Goal: Task Accomplishment & Management: Use online tool/utility

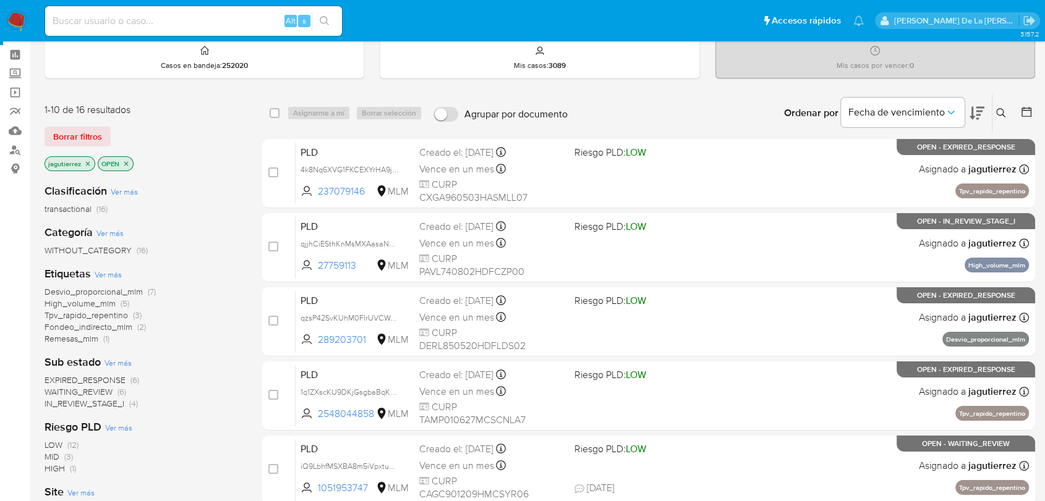
scroll to position [69, 0]
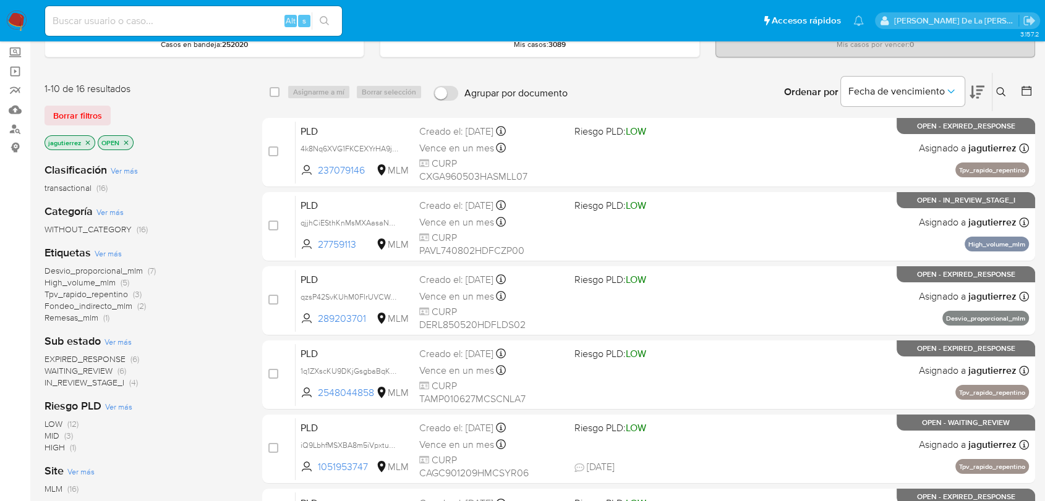
click at [87, 379] on span "IN_REVIEW_STAGE_I" at bounding box center [85, 382] width 80 height 12
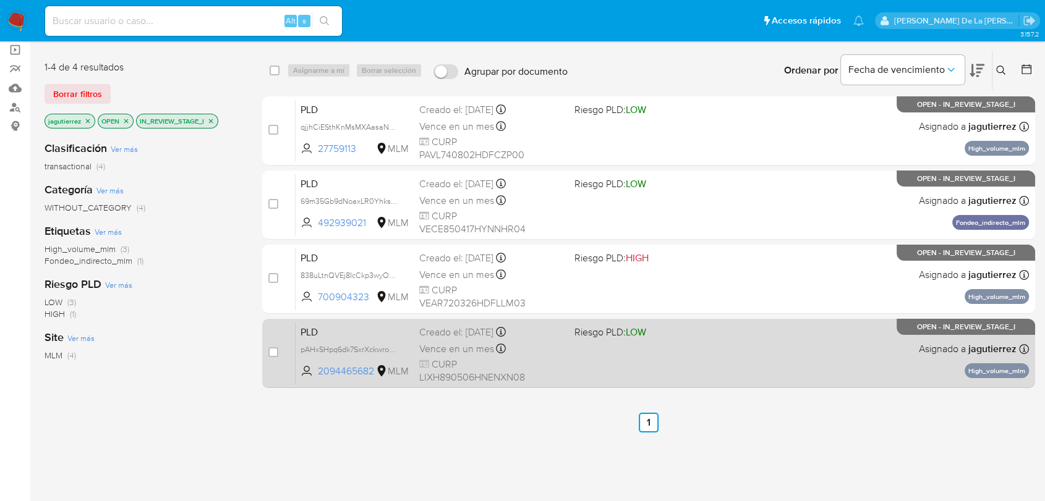
scroll to position [69, 0]
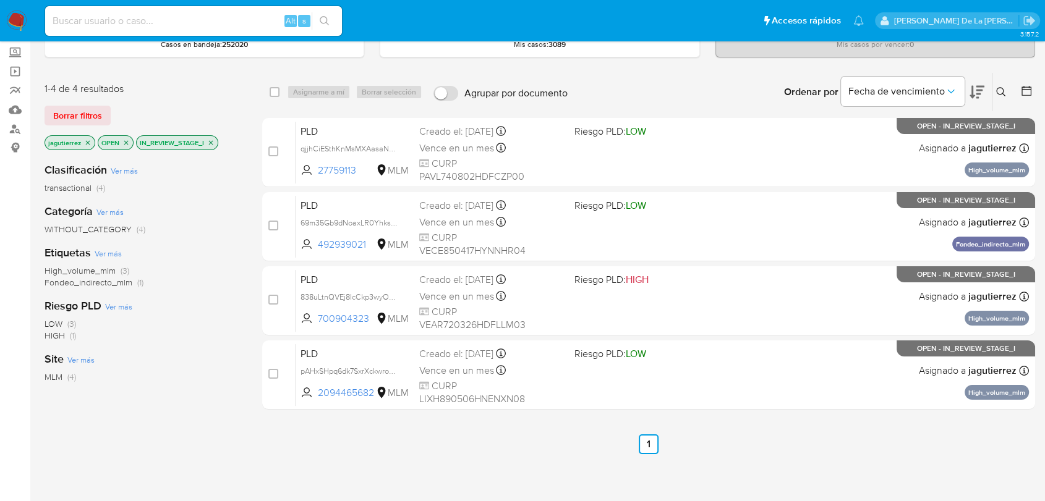
click at [74, 273] on span "High_volume_mlm" at bounding box center [80, 271] width 71 height 12
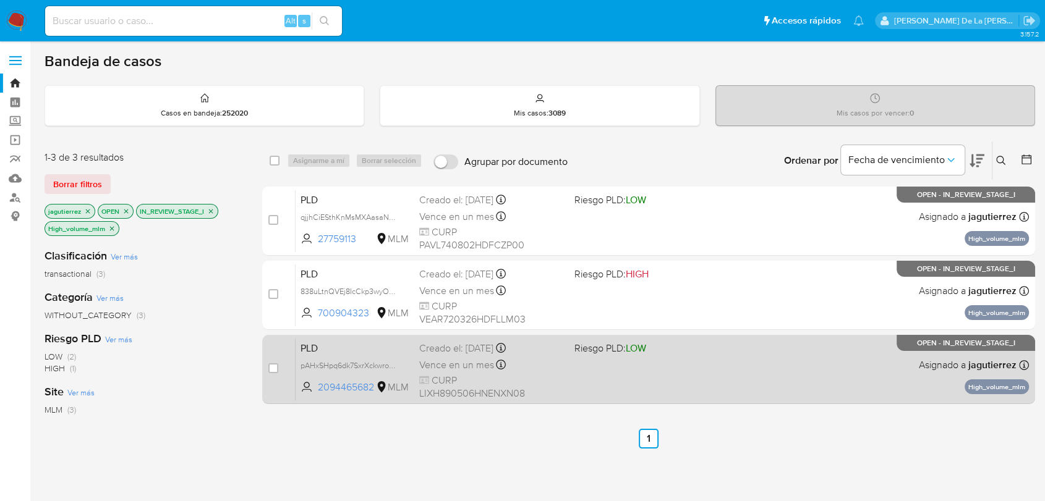
click at [654, 374] on div "PLD pAHxSHpq6dk7SxrXckwro95F 2094465682 MLM Riesgo PLD: LOW Creado el: 12/08/20…" at bounding box center [661, 369] width 733 height 62
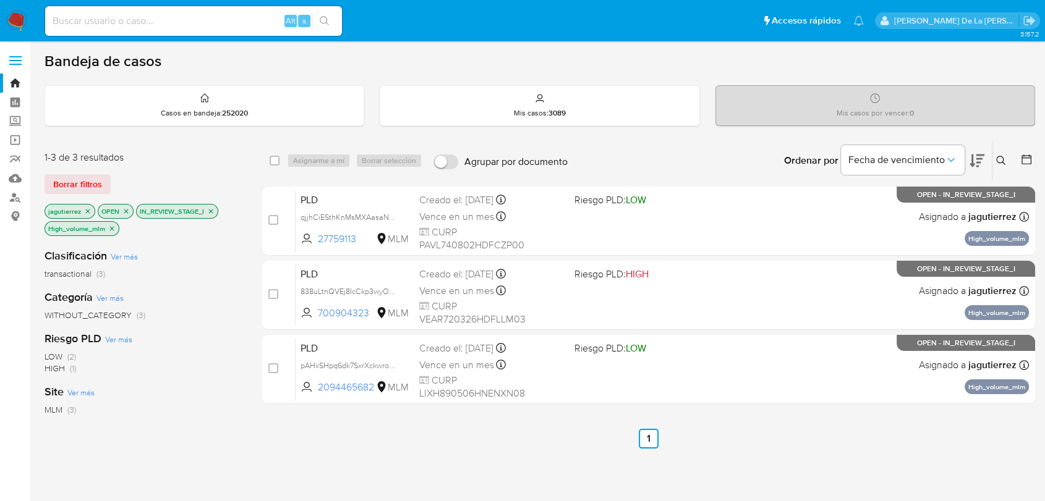
click at [15, 25] on img at bounding box center [16, 21] width 21 height 21
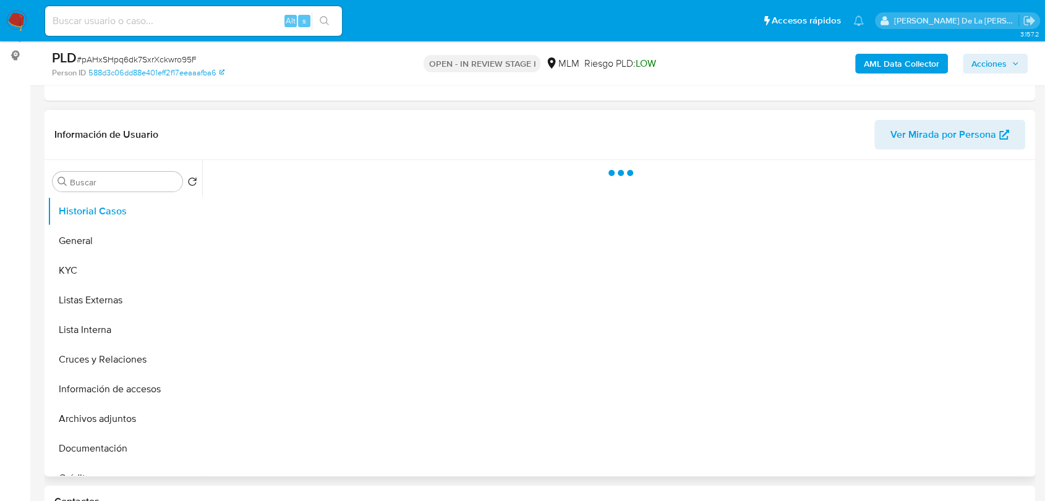
scroll to position [206, 0]
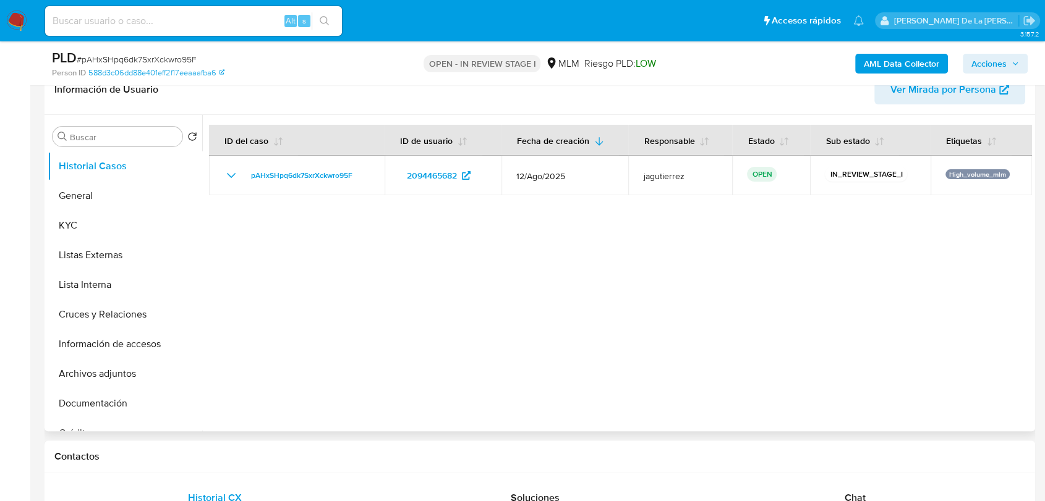
select select "10"
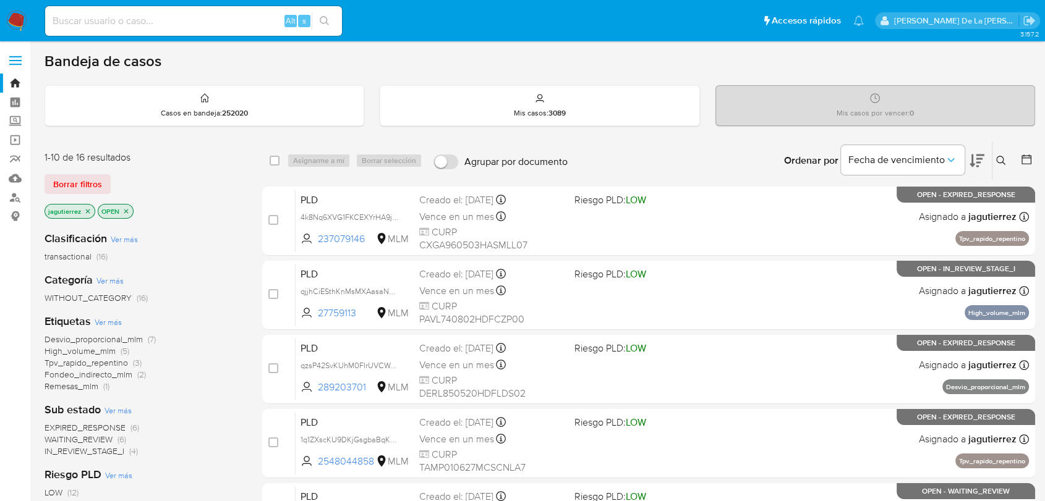
click at [88, 210] on icon "close-filter" at bounding box center [88, 211] width 4 height 4
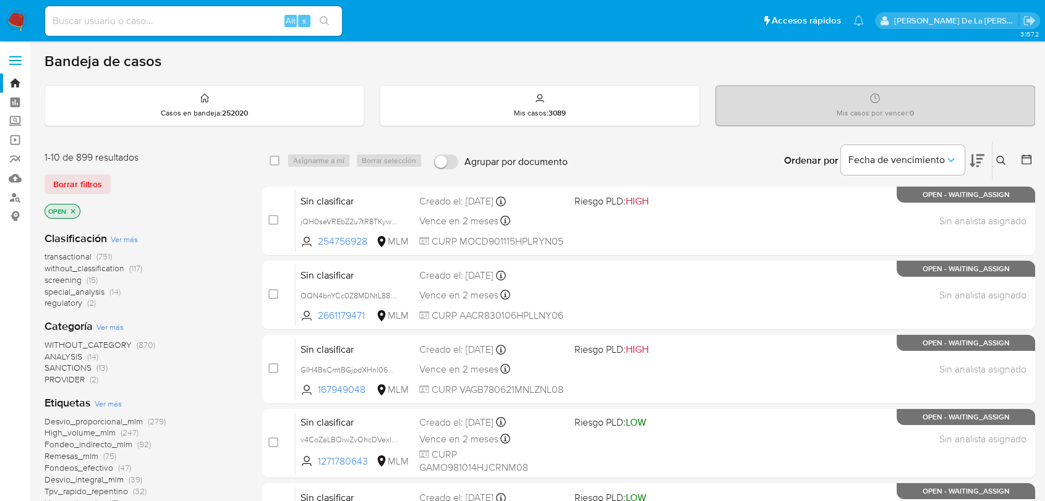
click at [67, 277] on span "screening" at bounding box center [63, 280] width 37 height 12
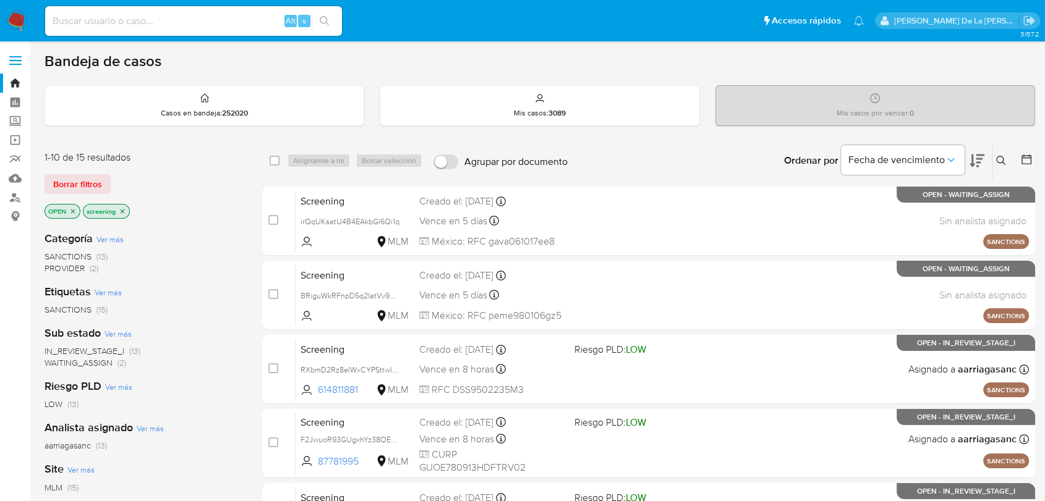
click at [86, 360] on span "WAITING_ASSIGN" at bounding box center [79, 363] width 68 height 12
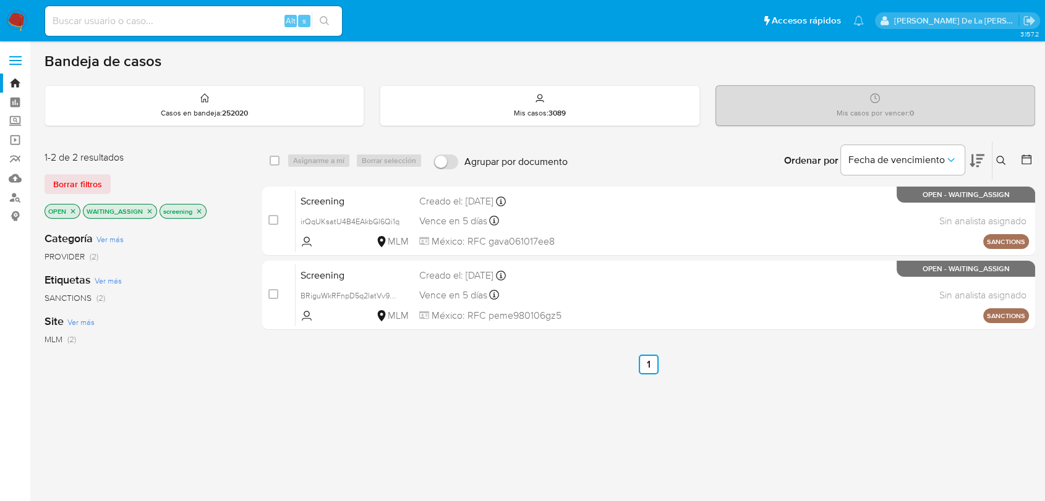
click at [23, 15] on img at bounding box center [16, 21] width 21 height 21
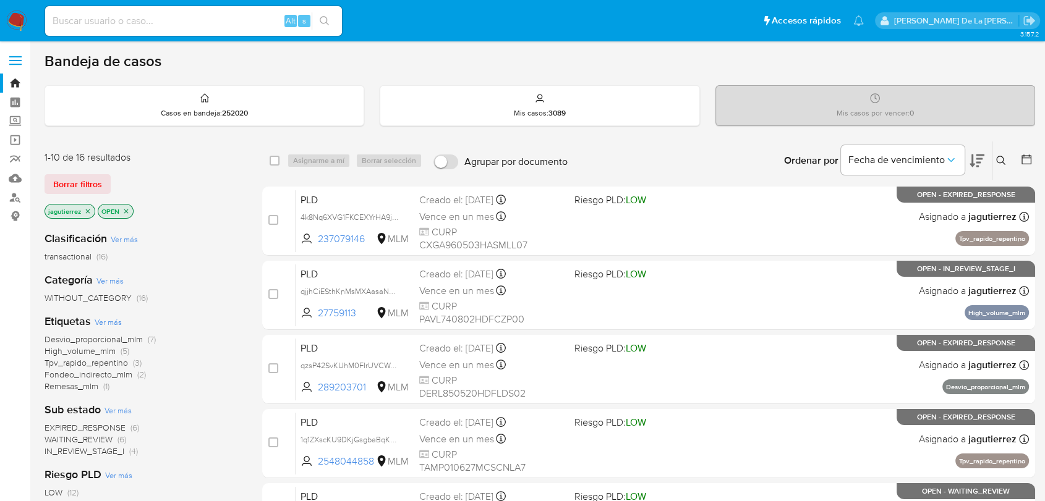
click at [1001, 161] on icon at bounding box center [1000, 160] width 9 height 9
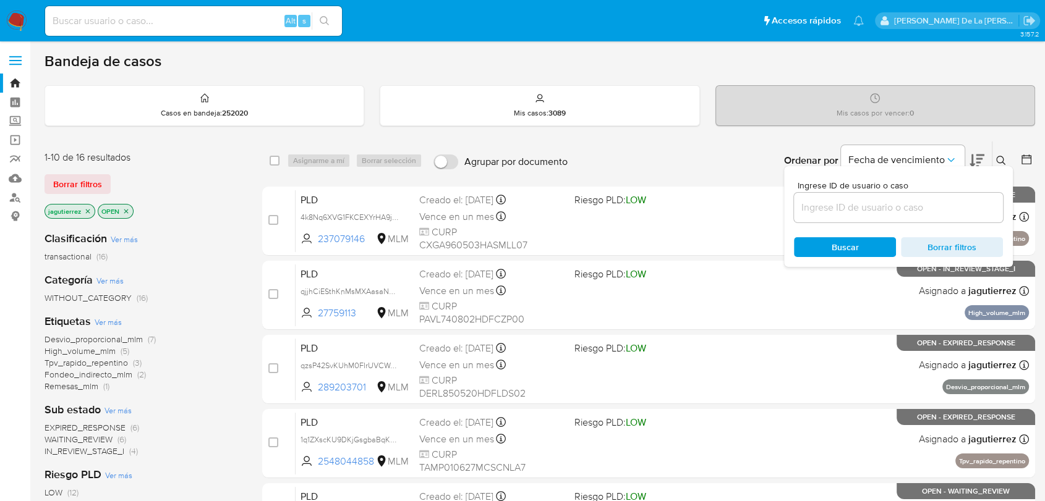
click at [87, 213] on icon "close-filter" at bounding box center [87, 211] width 7 height 7
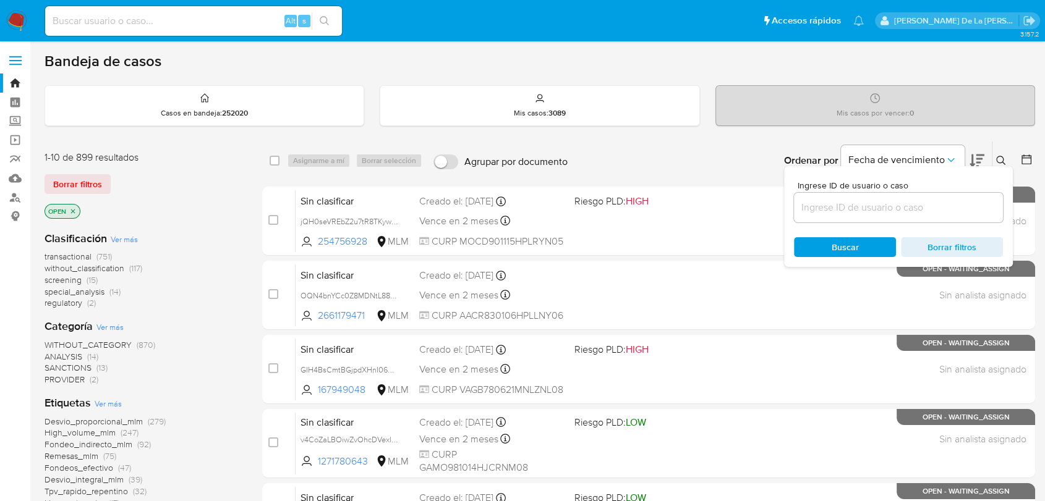
click at [842, 208] on input at bounding box center [898, 208] width 209 height 16
paste input "1271398265"
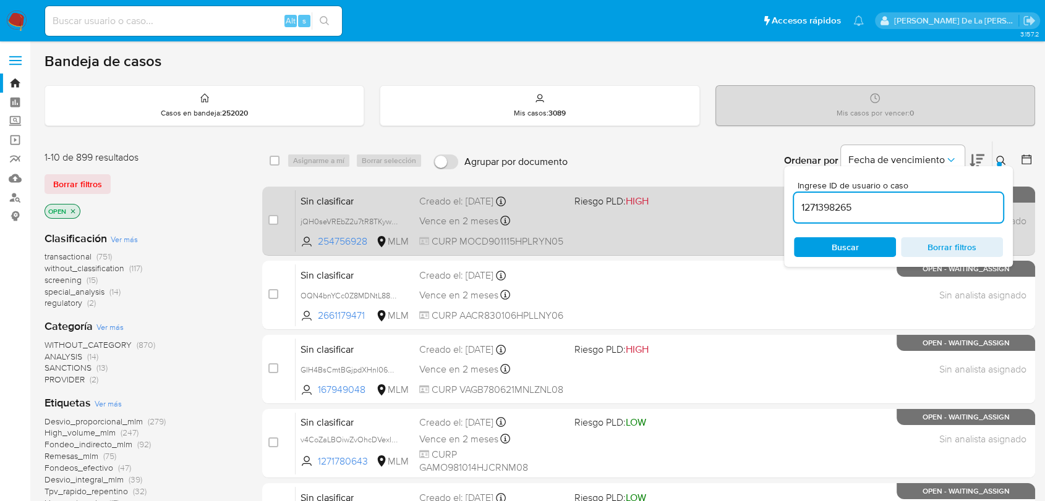
type input "1271398265"
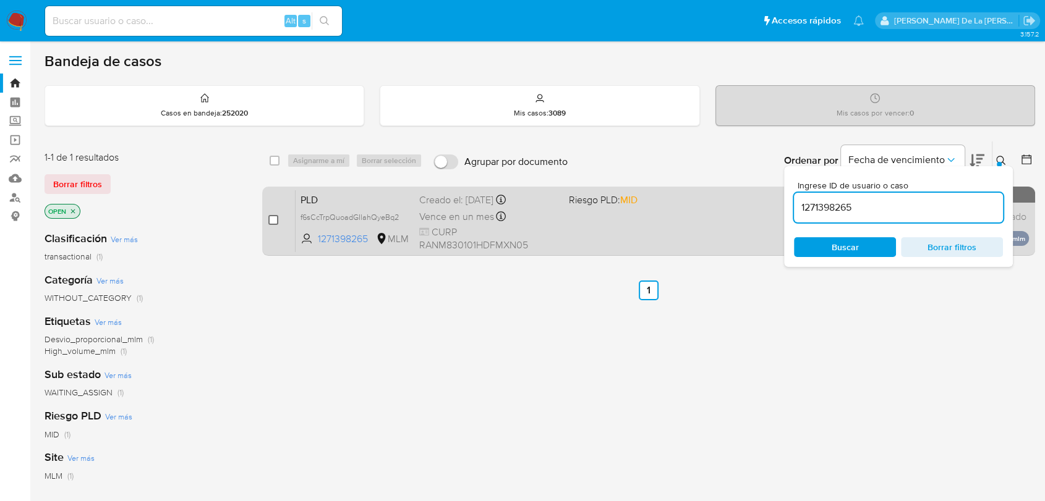
click at [273, 222] on input "checkbox" at bounding box center [273, 220] width 10 height 10
checkbox input "true"
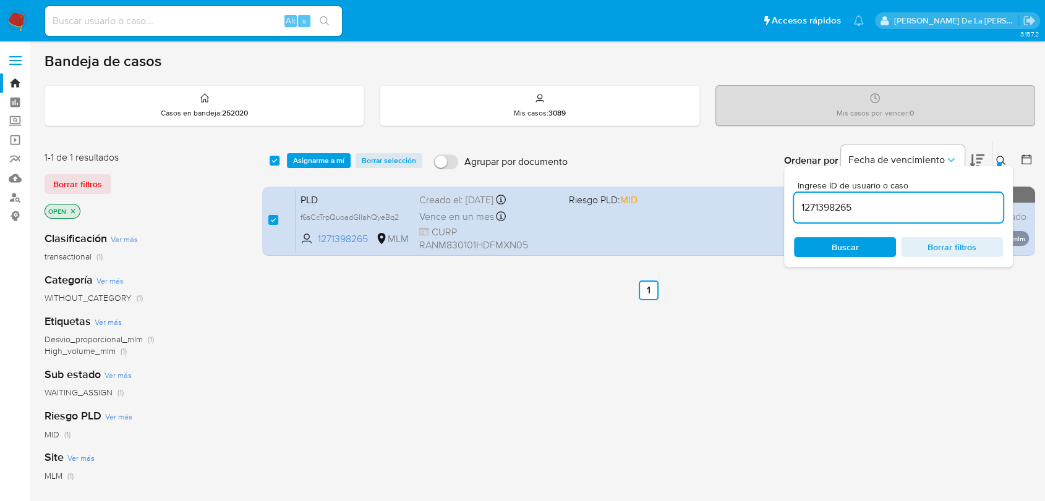
drag, startPoint x: 850, startPoint y: 194, endPoint x: 842, endPoint y: 201, distance: 10.5
click at [850, 194] on div "1271398265" at bounding box center [898, 208] width 209 height 30
click at [837, 206] on input "1271398265" at bounding box center [898, 208] width 209 height 16
paste input "64132647"
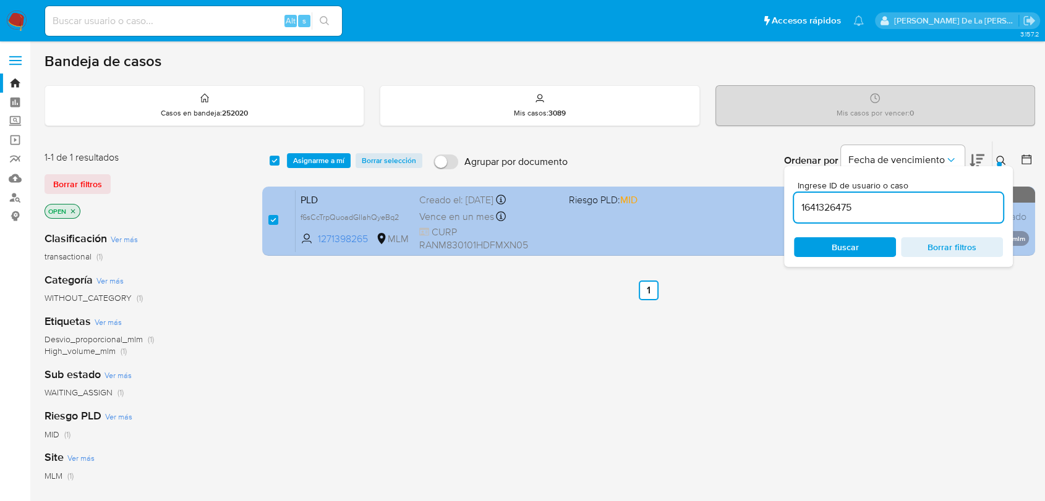
type input "1641326475"
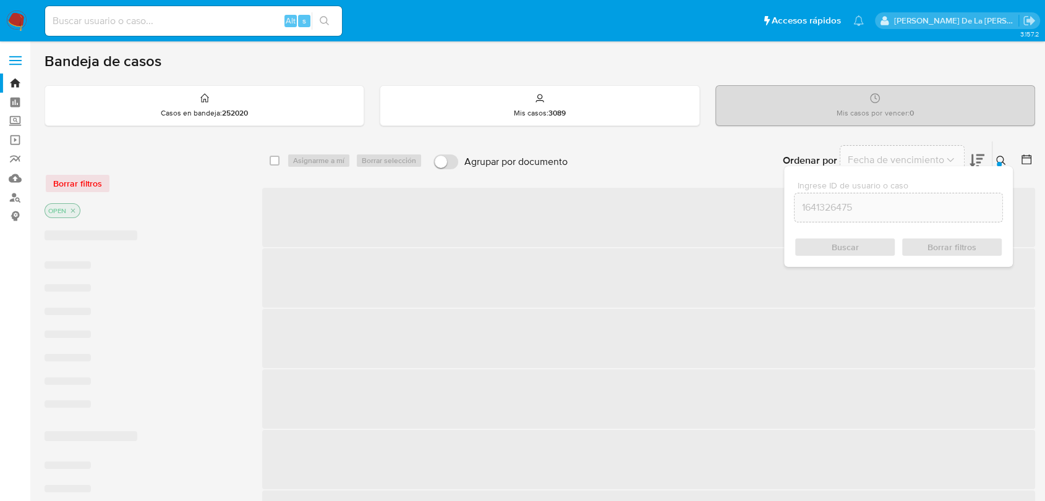
checkbox input "false"
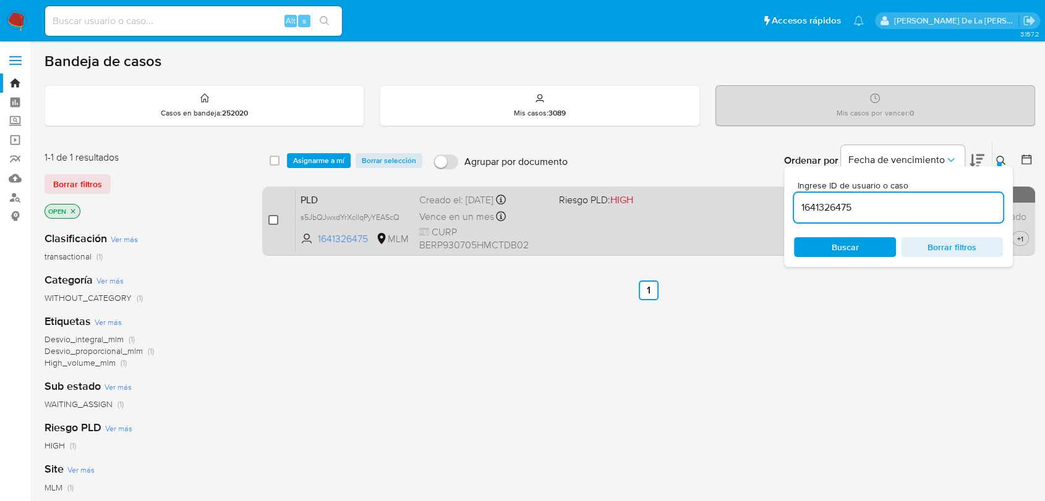
click at [274, 219] on input "checkbox" at bounding box center [273, 220] width 10 height 10
checkbox input "true"
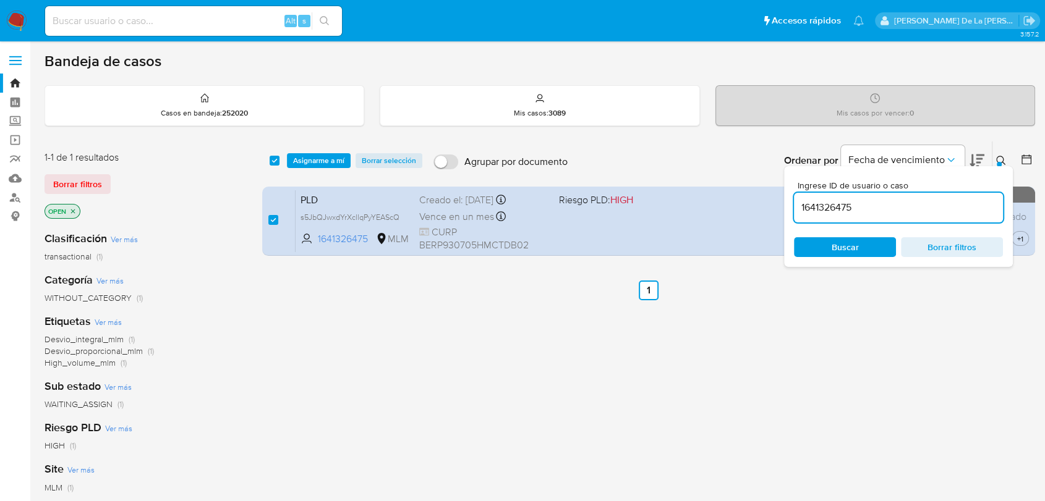
click at [830, 212] on input "1641326475" at bounding box center [898, 208] width 209 height 16
type input "1671268350"
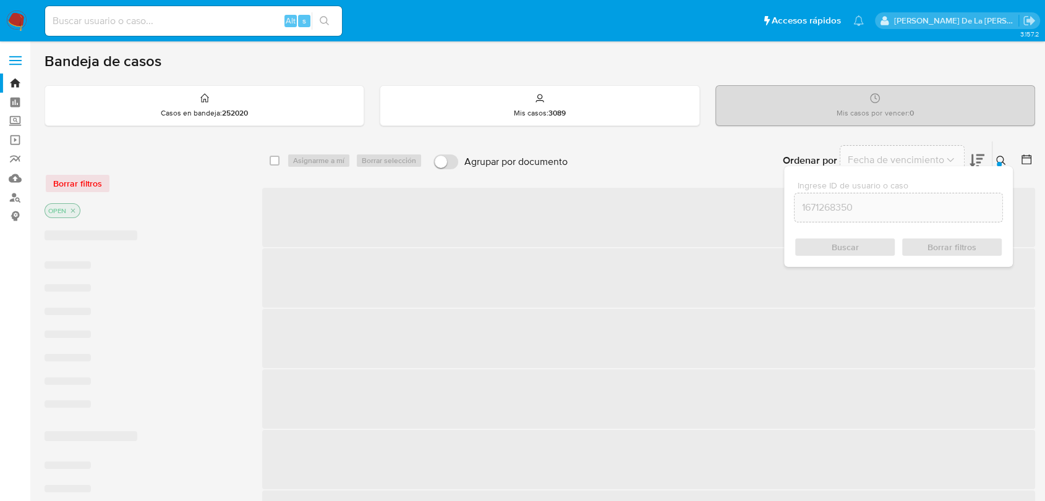
checkbox input "false"
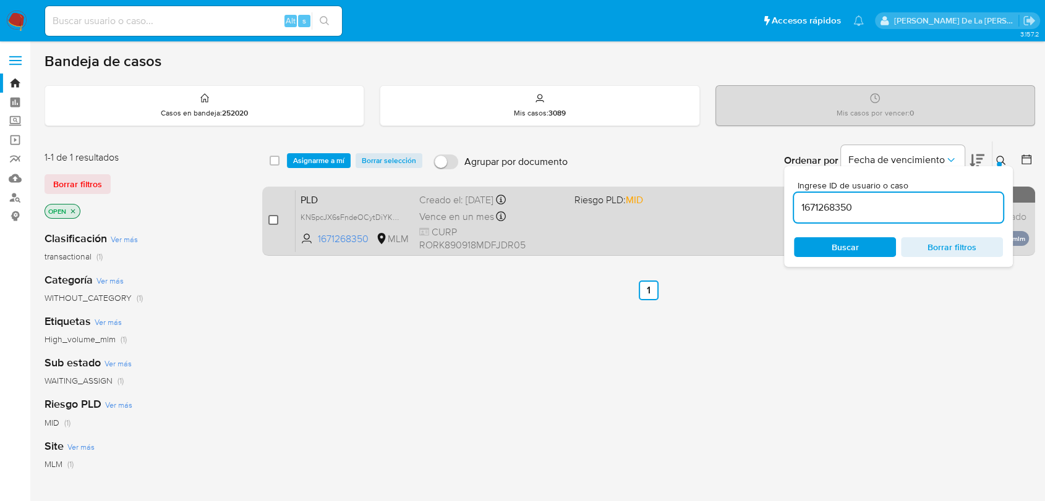
click at [273, 219] on input "checkbox" at bounding box center [273, 220] width 10 height 10
checkbox input "true"
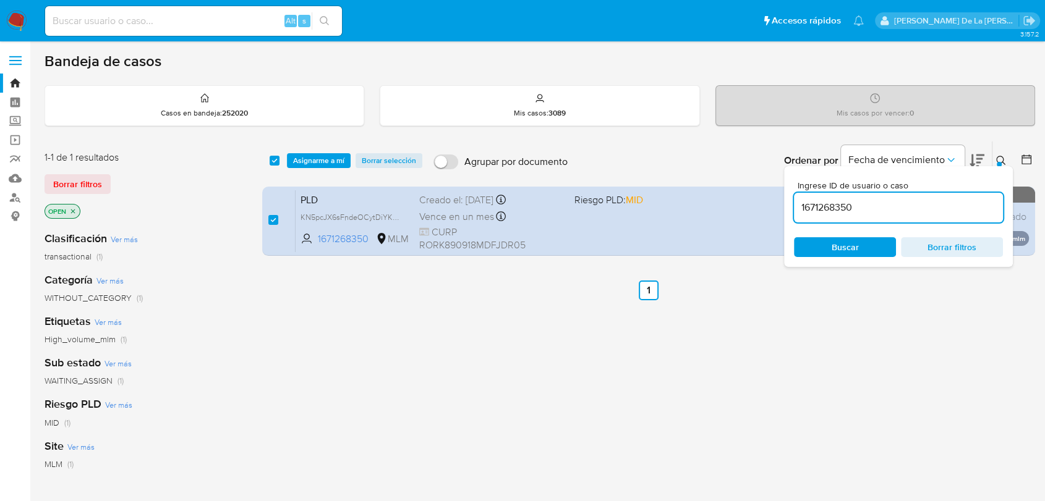
click at [842, 200] on input "1671268350" at bounding box center [898, 208] width 209 height 16
type input "2299536145"
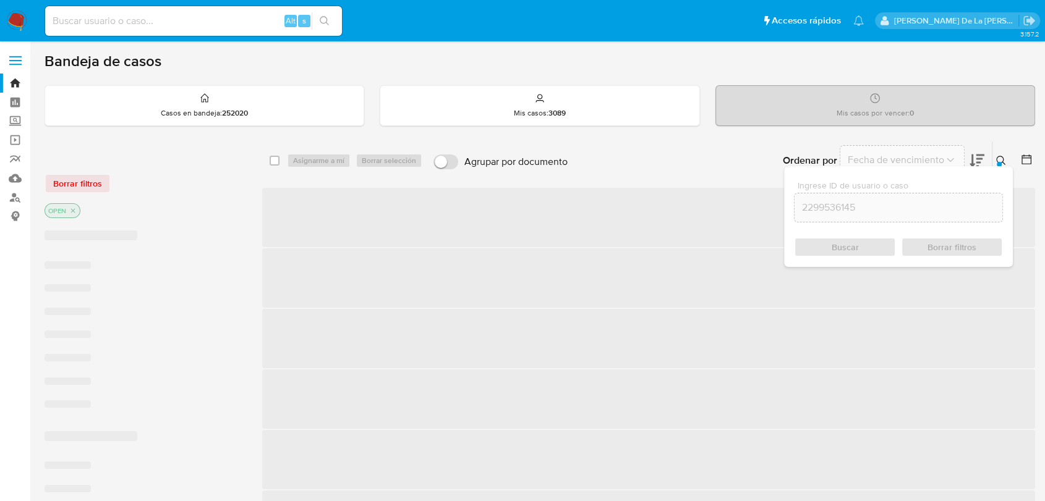
checkbox input "false"
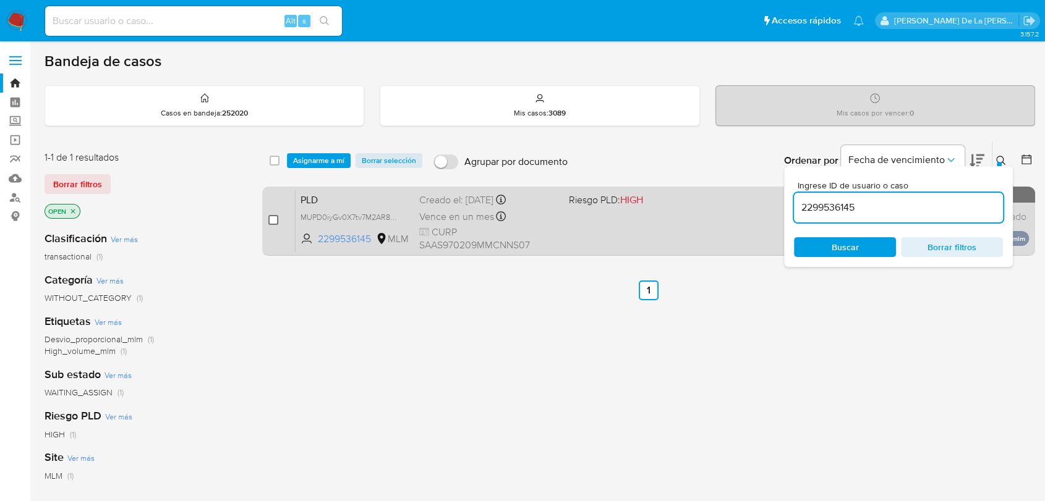
click at [272, 217] on input "checkbox" at bounding box center [273, 220] width 10 height 10
checkbox input "true"
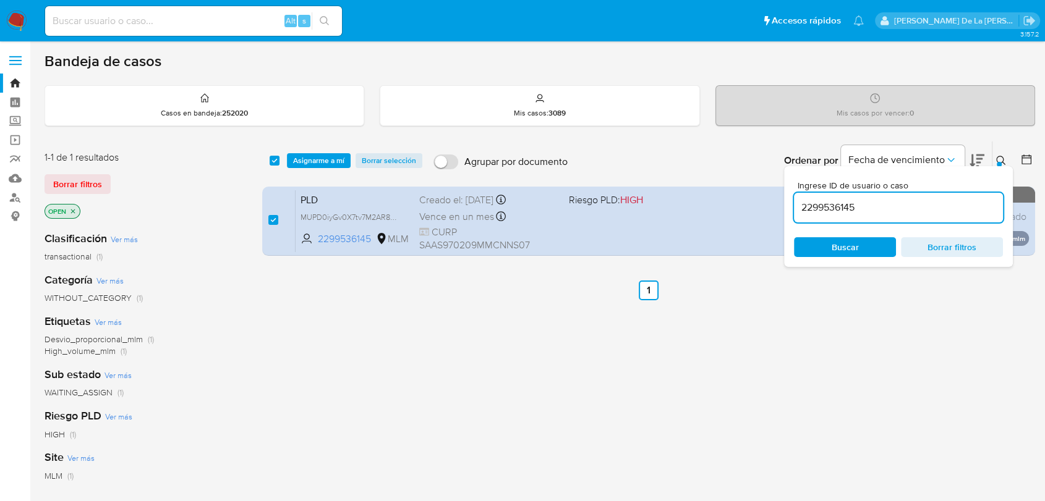
click at [811, 211] on input "2299536145" at bounding box center [898, 208] width 209 height 16
type input "2380252966"
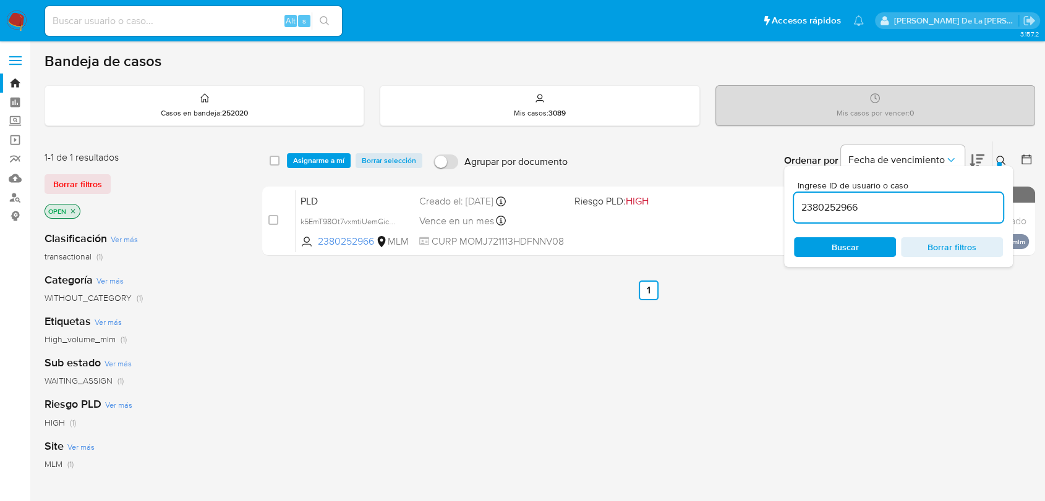
checkbox input "false"
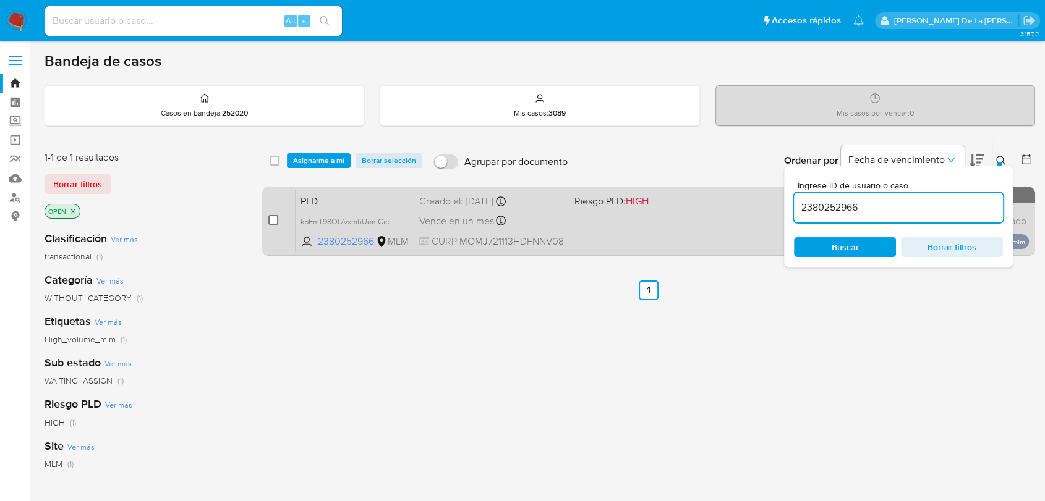
click at [270, 218] on input "checkbox" at bounding box center [273, 220] width 10 height 10
checkbox input "true"
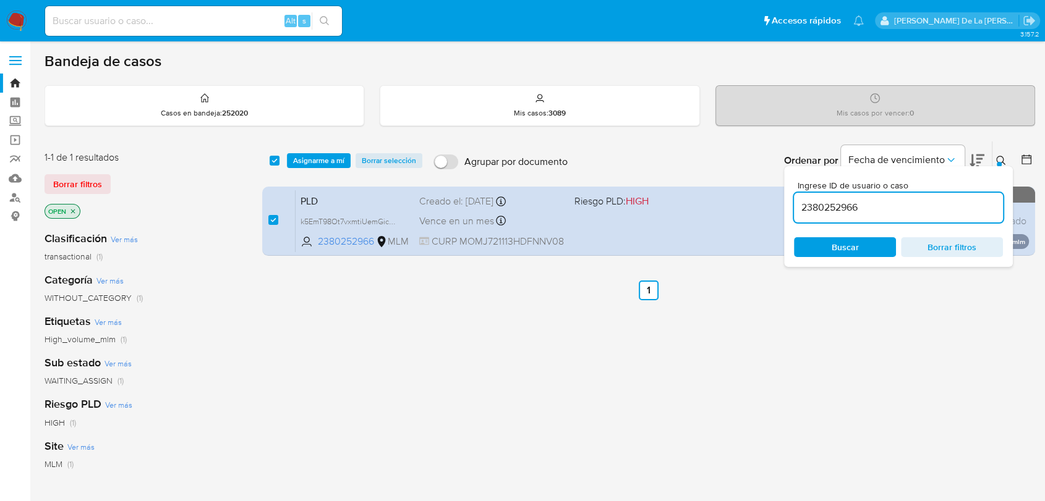
click at [822, 210] on input "2380252966" at bounding box center [898, 208] width 209 height 16
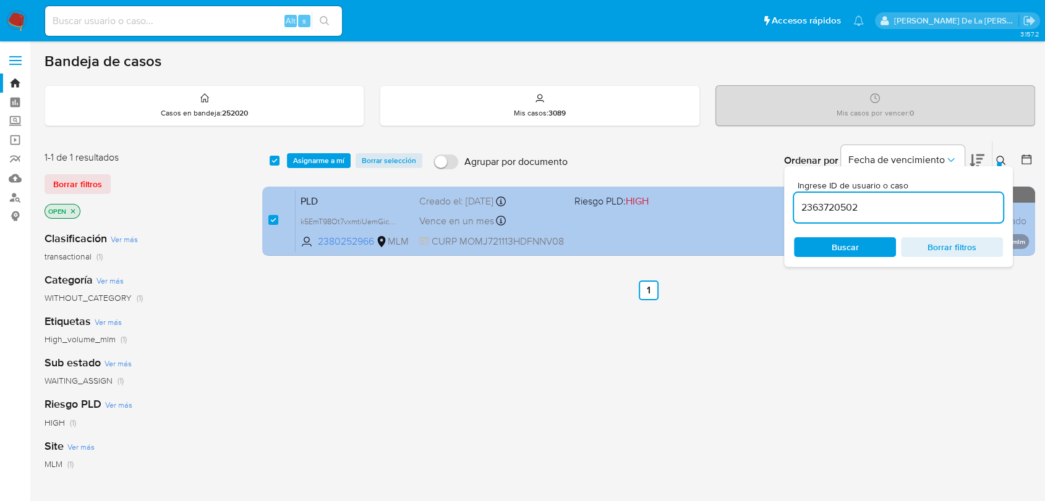
type input "2363720502"
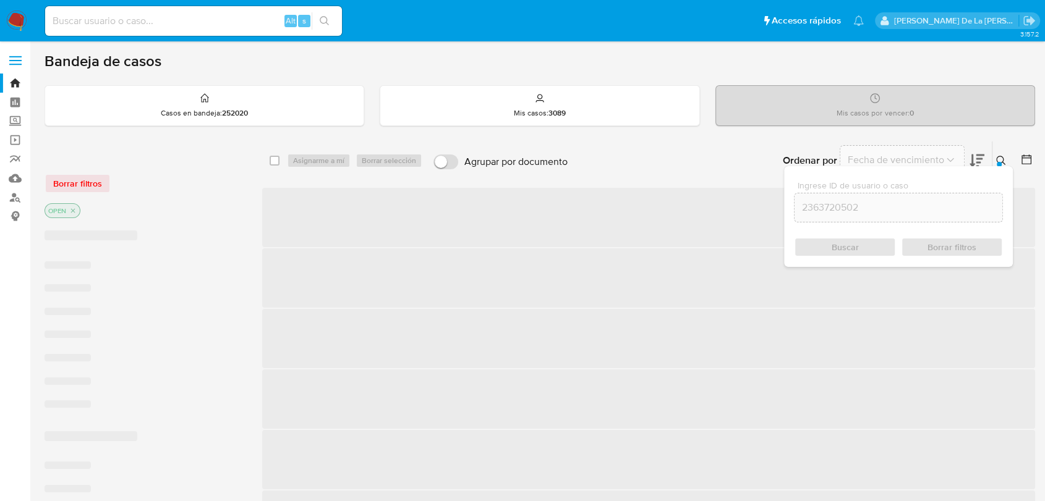
checkbox input "false"
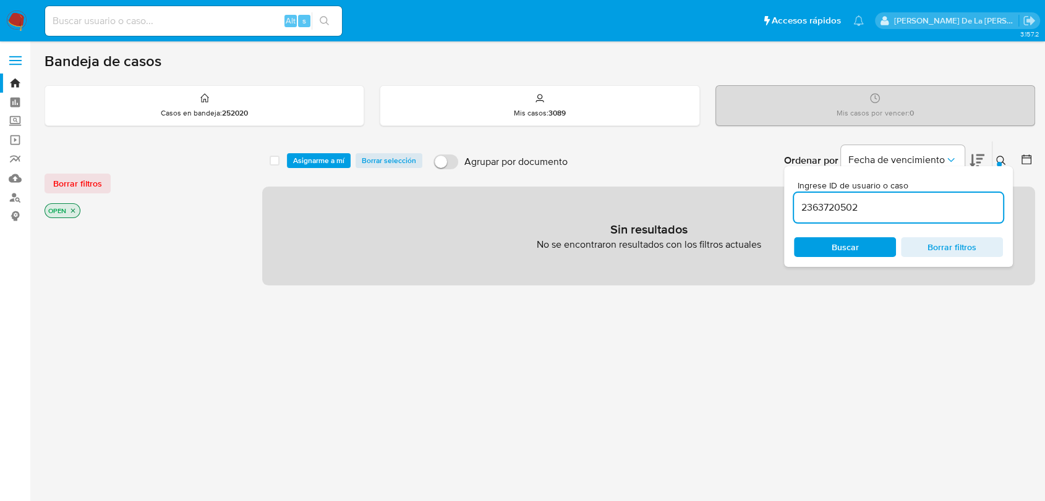
click at [872, 205] on input "2363720502" at bounding box center [898, 208] width 209 height 16
click at [821, 201] on input "2363720502" at bounding box center [898, 208] width 209 height 16
paste input "465441359"
type input "2465441359"
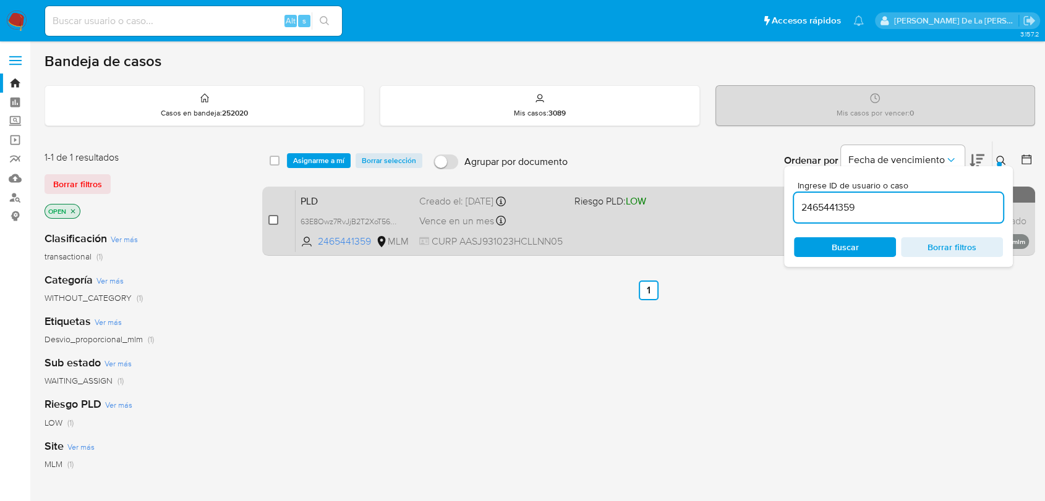
click at [272, 219] on input "checkbox" at bounding box center [273, 220] width 10 height 10
checkbox input "true"
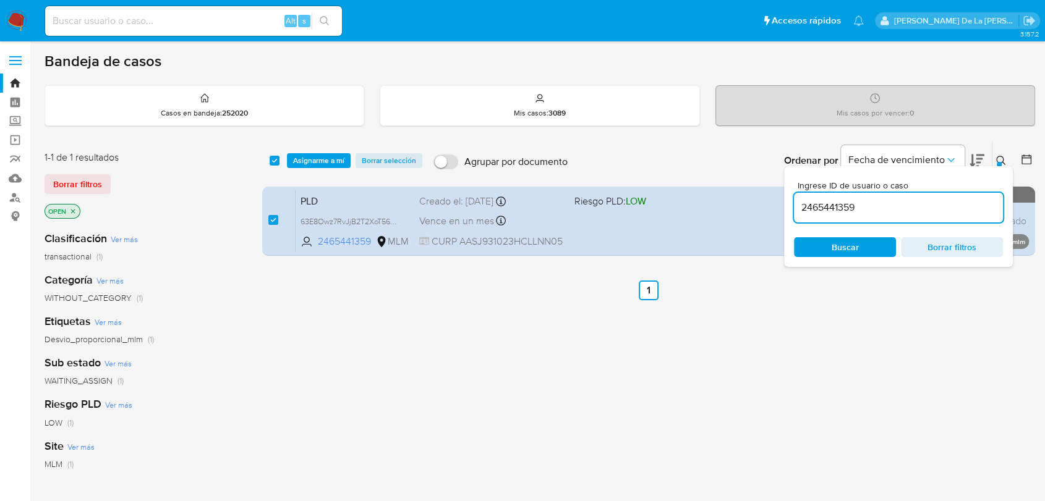
click at [632, 366] on div "select-all-cases-checkbox Asignarme a mí Borrar selección Agrupar por documento…" at bounding box center [648, 421] width 773 height 560
click at [844, 214] on input "2465441359" at bounding box center [898, 208] width 209 height 16
paste input "363720502"
type input "2363720502"
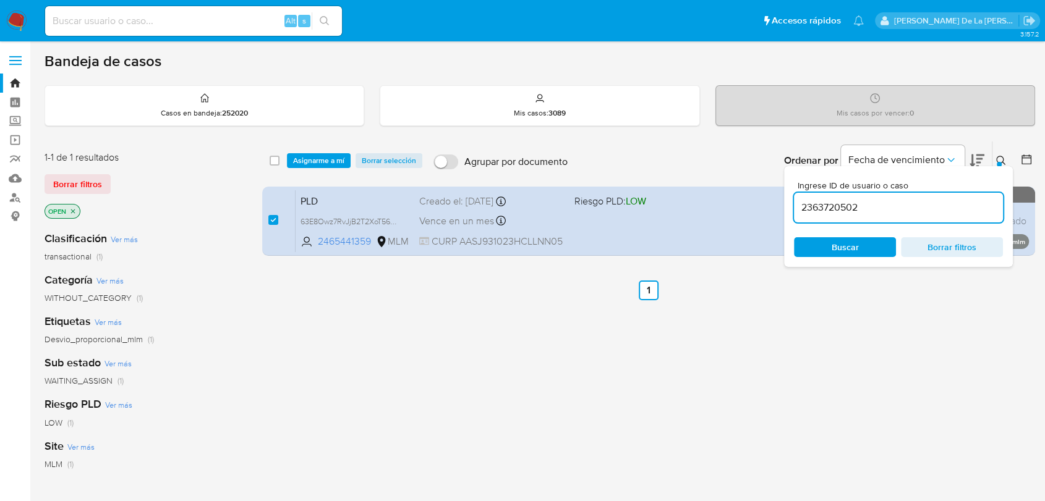
checkbox input "false"
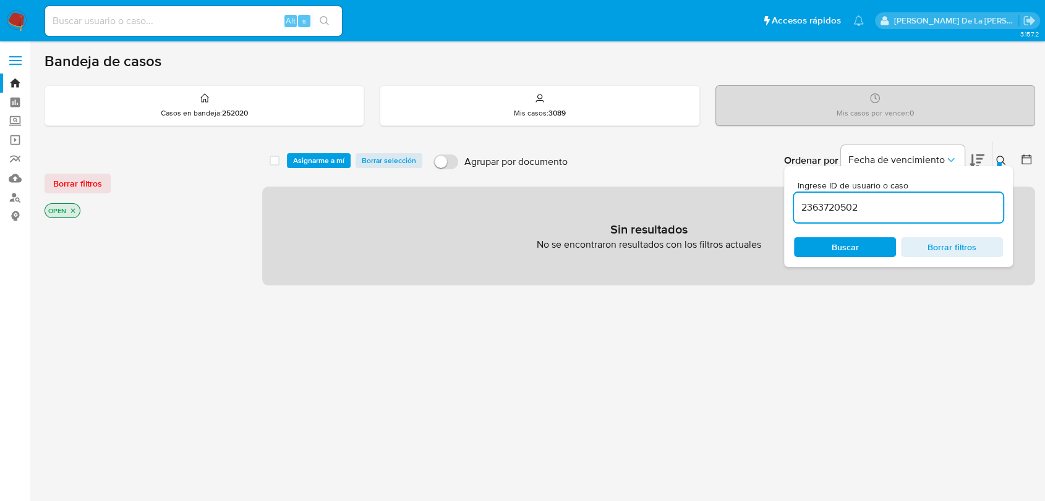
click at [816, 213] on input "2363720502" at bounding box center [898, 208] width 209 height 16
paste input "1863712119"
type input "1863712119"
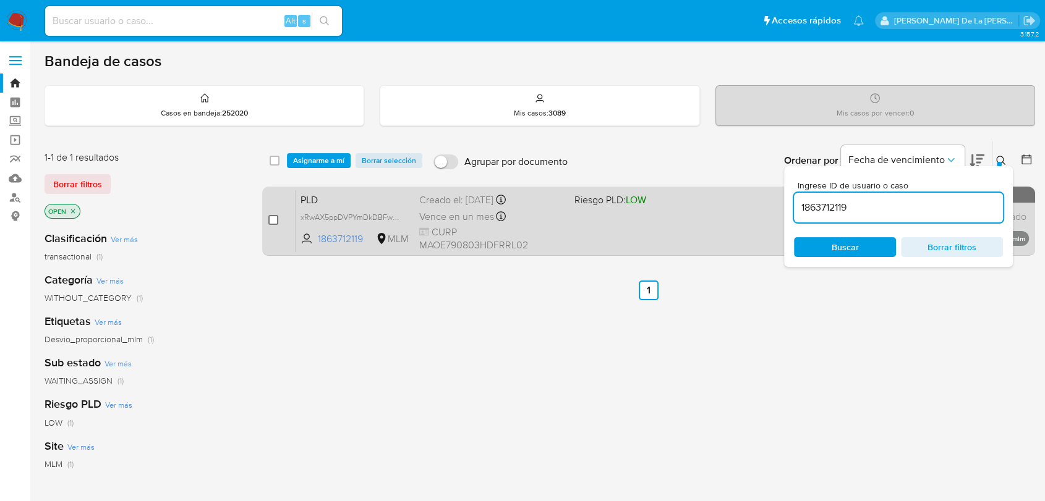
click at [271, 216] on input "checkbox" at bounding box center [273, 220] width 10 height 10
checkbox input "true"
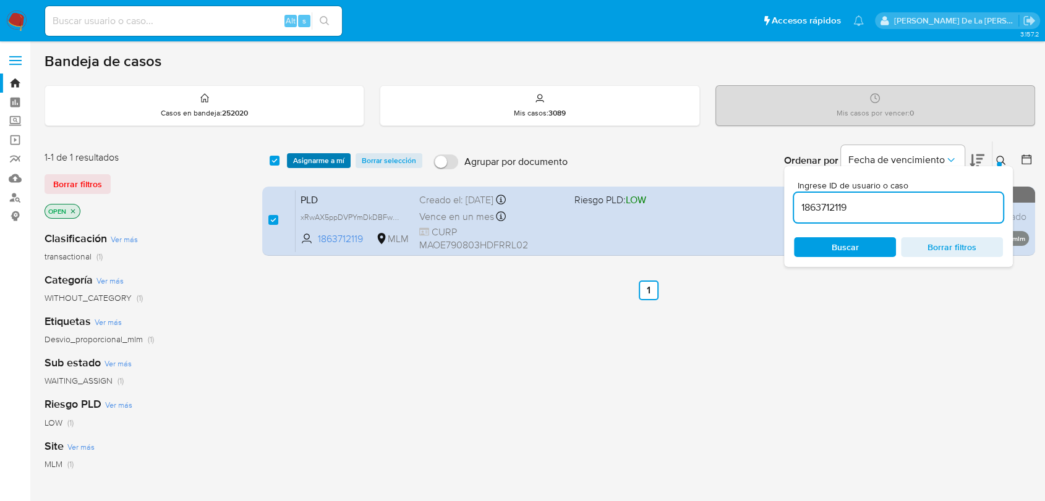
click at [327, 155] on span "Asignarme a mí" at bounding box center [318, 161] width 51 height 12
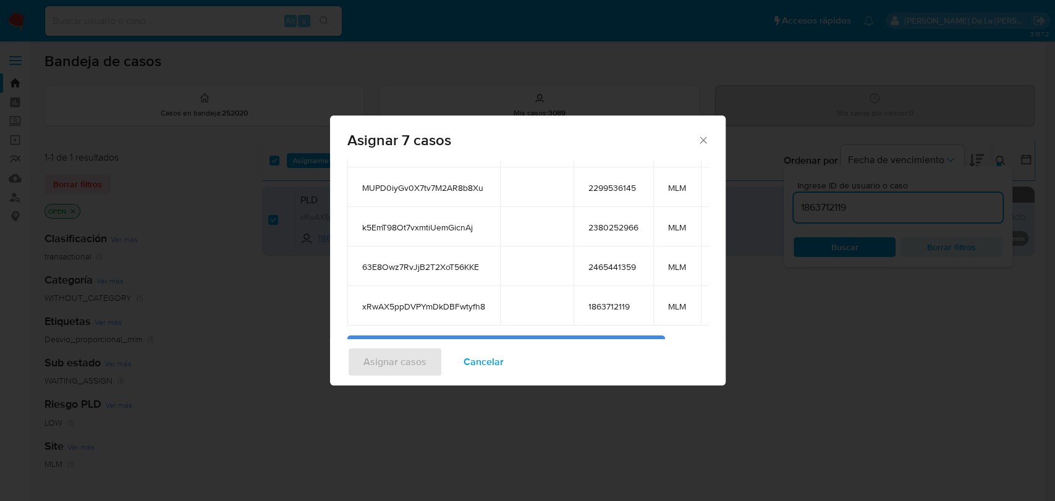
scroll to position [228, 0]
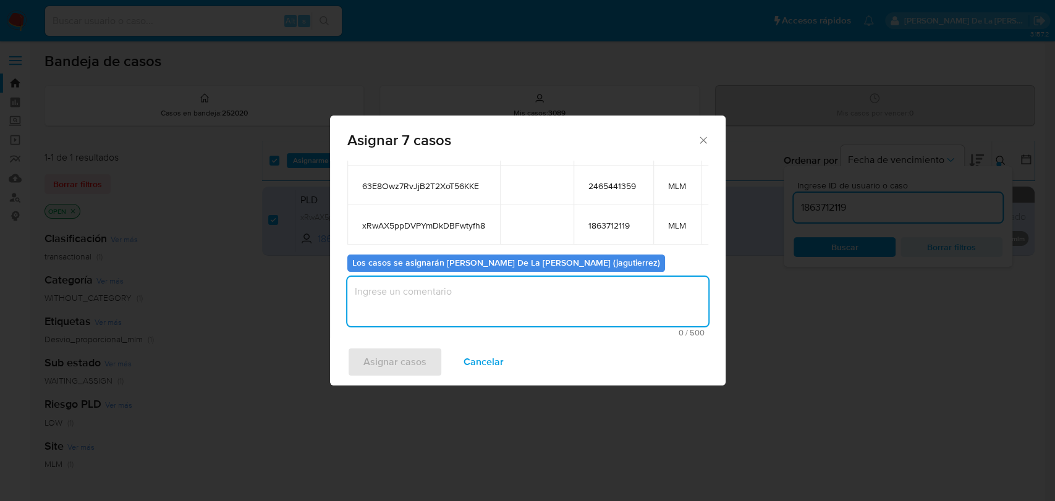
click at [450, 285] on textarea "assign-modal" at bounding box center [527, 301] width 361 height 49
type textarea "jg"
click at [402, 363] on span "Asignar casos" at bounding box center [394, 362] width 63 height 27
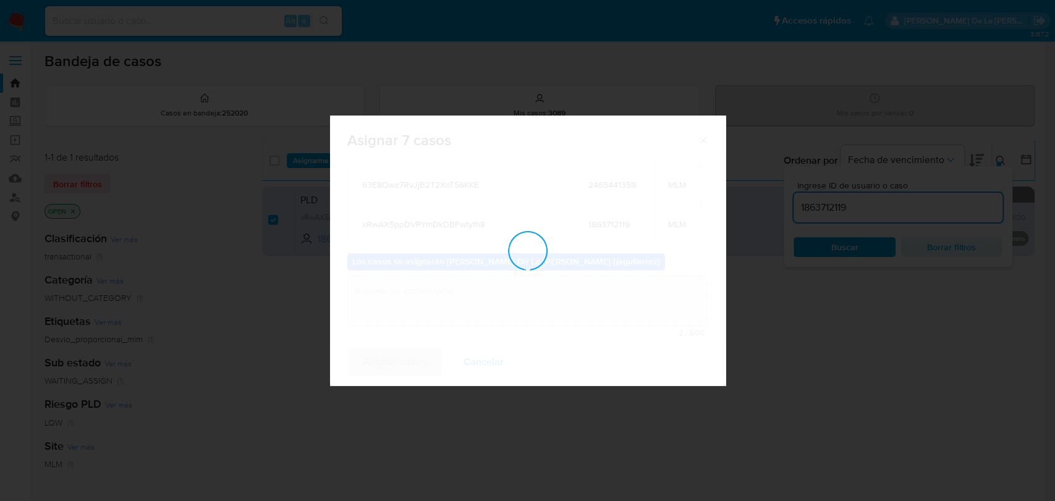
checkbox input "false"
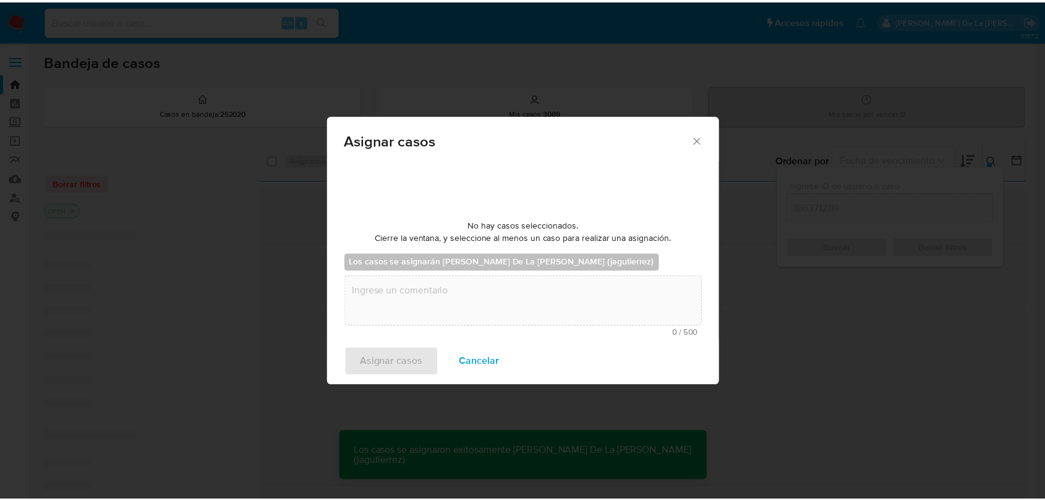
scroll to position [74, 0]
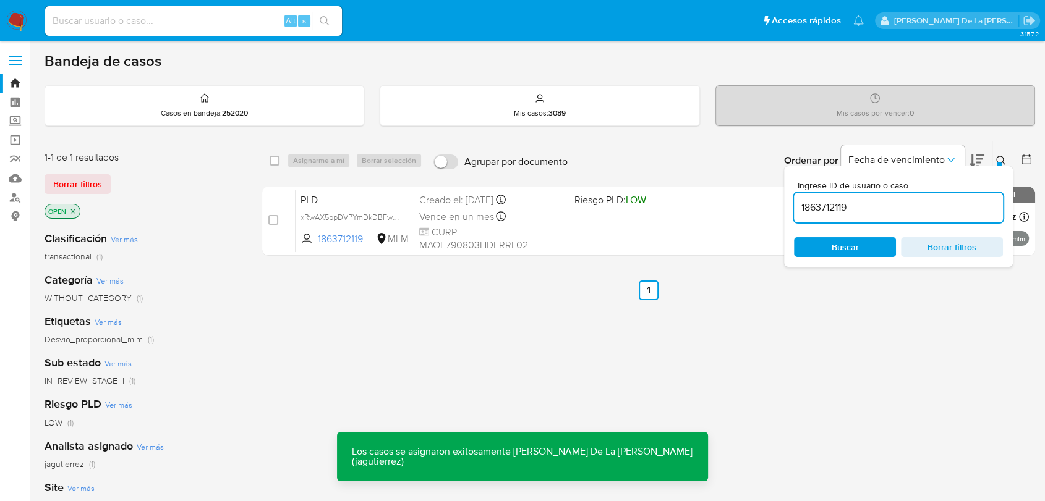
drag, startPoint x: 38, startPoint y: 14, endPoint x: 18, endPoint y: 15, distance: 19.8
click at [35, 13] on nav "Pausado Ver notificaciones Alt s Accesos rápidos Presiona las siguientes teclas…" at bounding box center [522, 20] width 1045 height 41
click at [17, 15] on img at bounding box center [16, 21] width 21 height 21
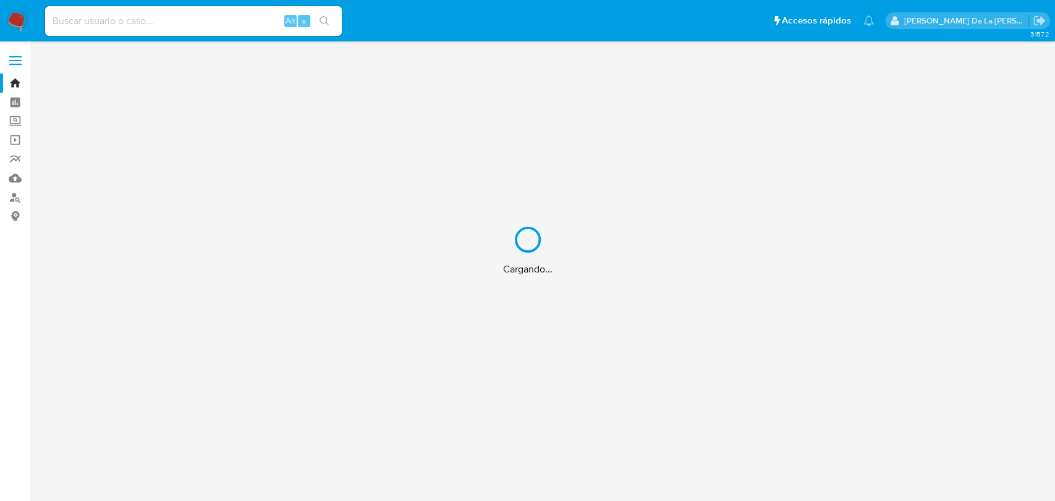
click at [134, 16] on div "Cargando..." at bounding box center [527, 250] width 1055 height 501
click at [122, 26] on div "Cargando..." at bounding box center [527, 250] width 1055 height 501
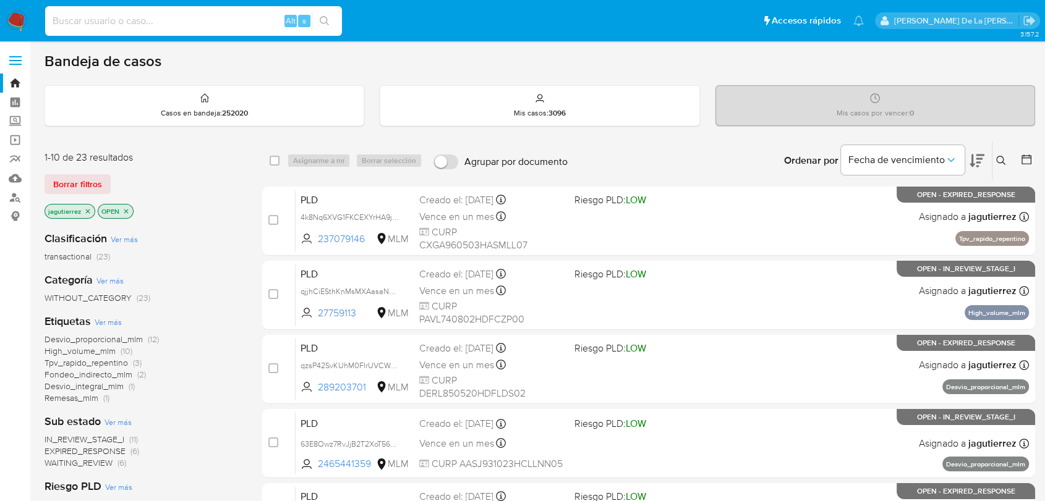
click at [73, 22] on input at bounding box center [193, 21] width 297 height 16
paste input "2363720502"
type input "2363720502"
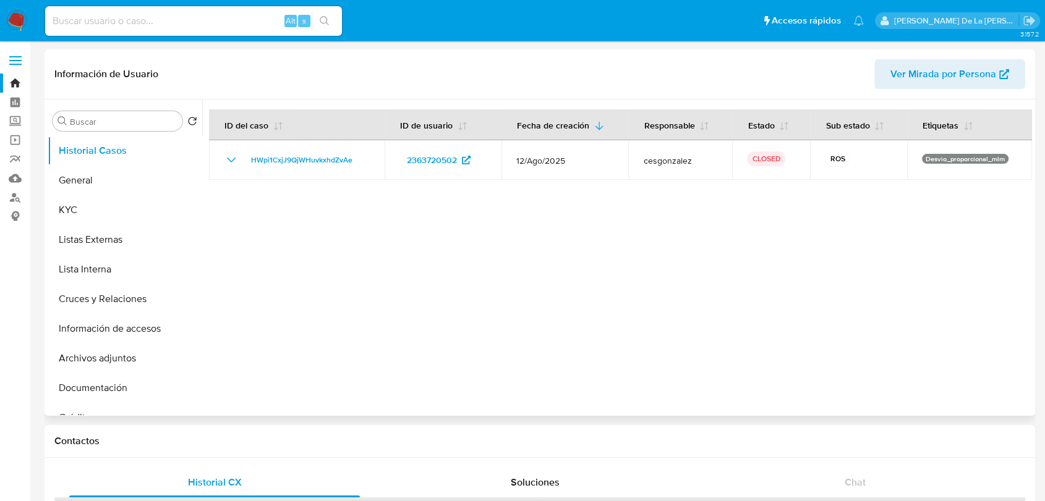
select select "10"
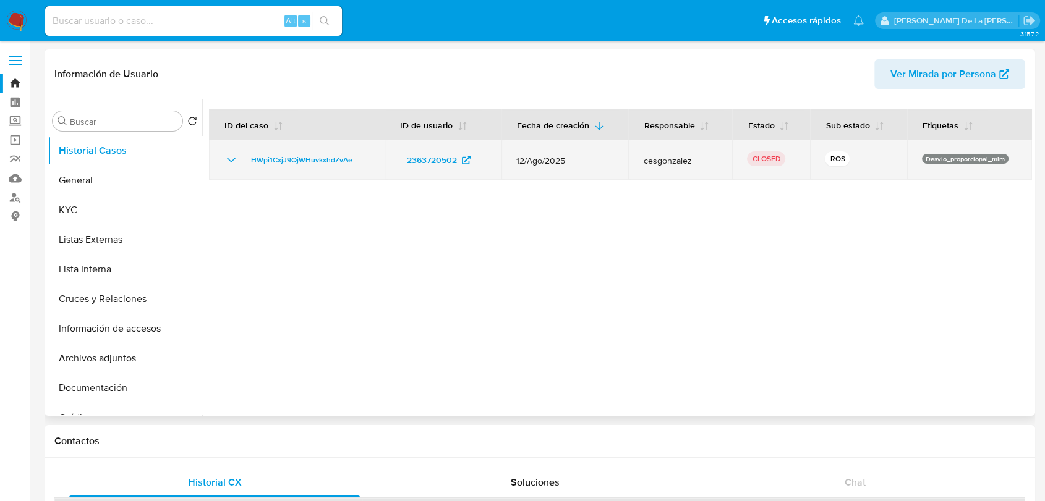
click at [223, 159] on td "HWpi1CxjJ9QjWHuvkxhdZvAe" at bounding box center [297, 160] width 176 height 40
click at [226, 159] on icon "Mostrar/Ocultar" at bounding box center [231, 160] width 15 height 15
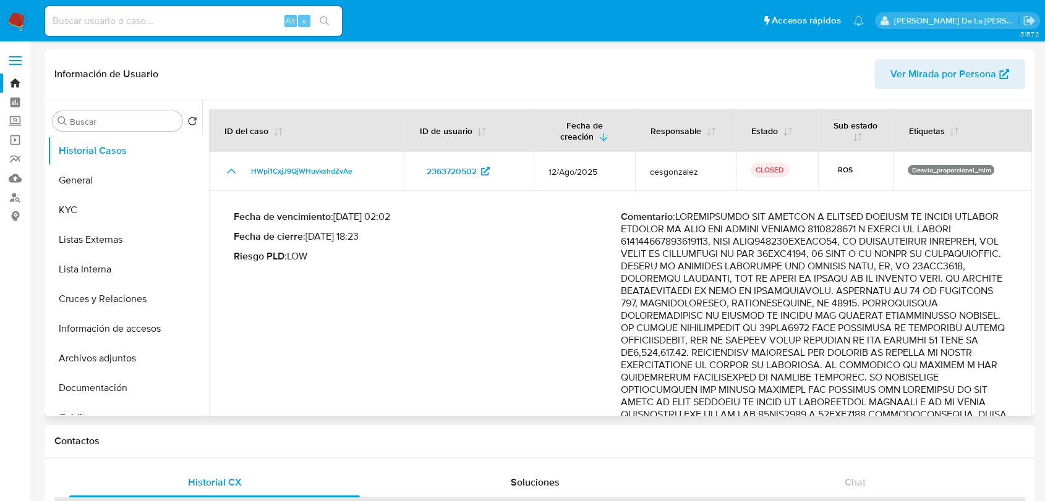
drag, startPoint x: 758, startPoint y: 226, endPoint x: 841, endPoint y: 283, distance: 100.0
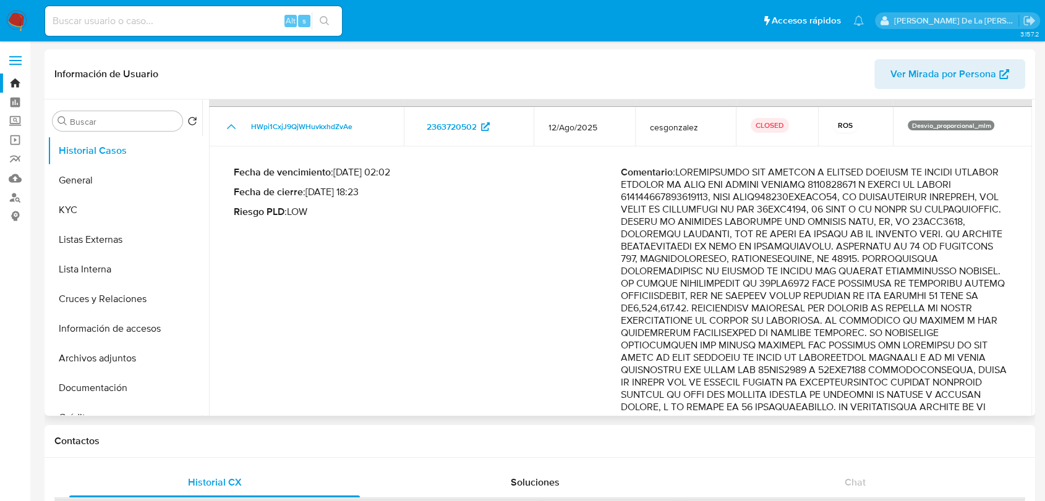
scroll to position [69, 0]
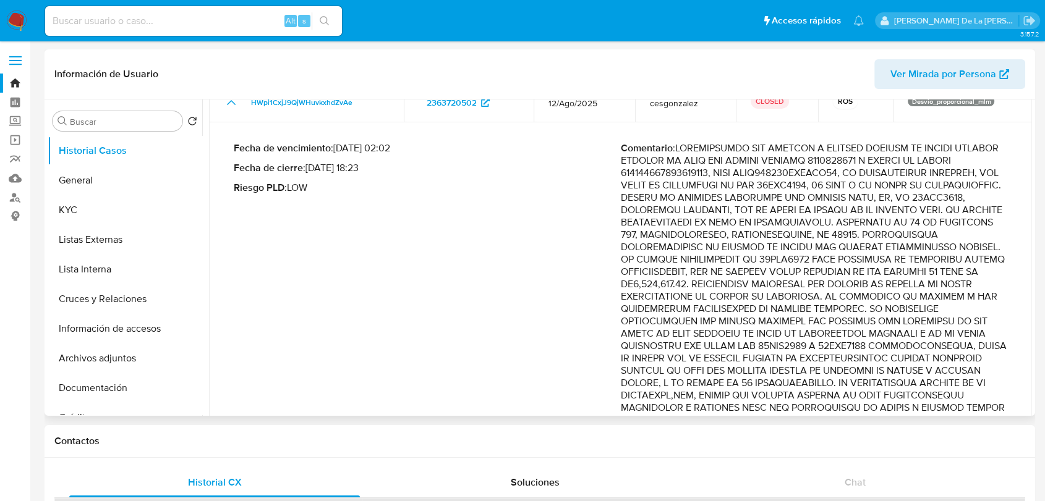
drag, startPoint x: 724, startPoint y: 247, endPoint x: 832, endPoint y: 328, distance: 134.2
click at [832, 328] on p "Comentario :" at bounding box center [814, 500] width 387 height 717
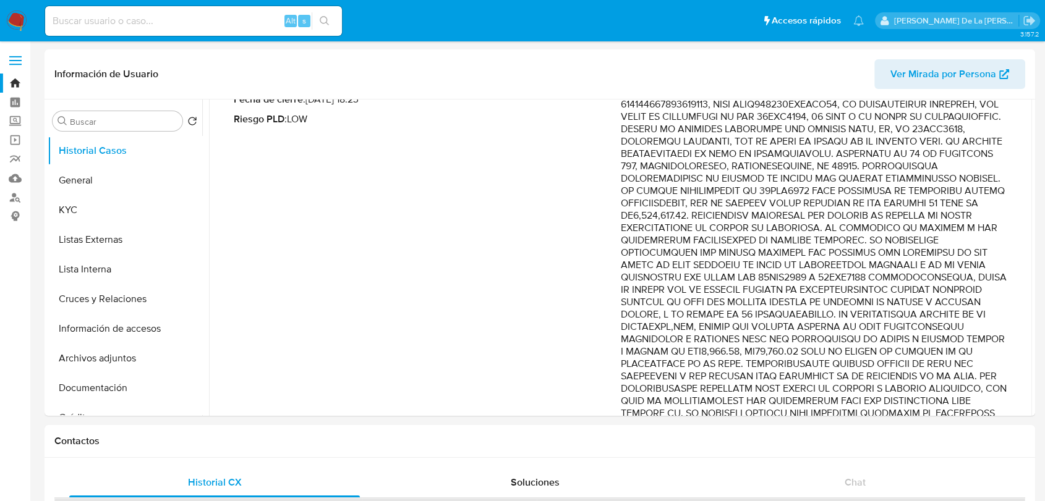
click at [25, 27] on img at bounding box center [16, 21] width 21 height 21
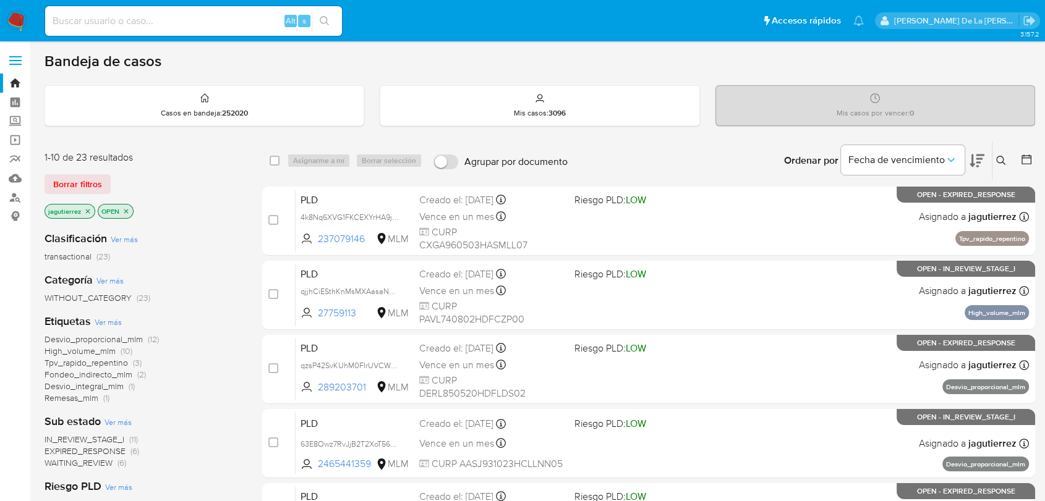
click at [84, 436] on span "IN_REVIEW_STAGE_I" at bounding box center [85, 439] width 80 height 12
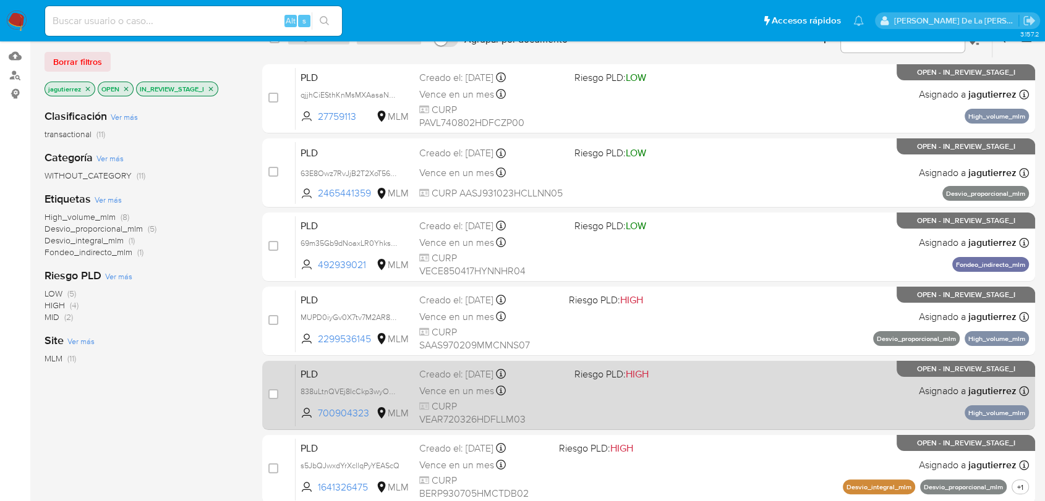
scroll to position [137, 0]
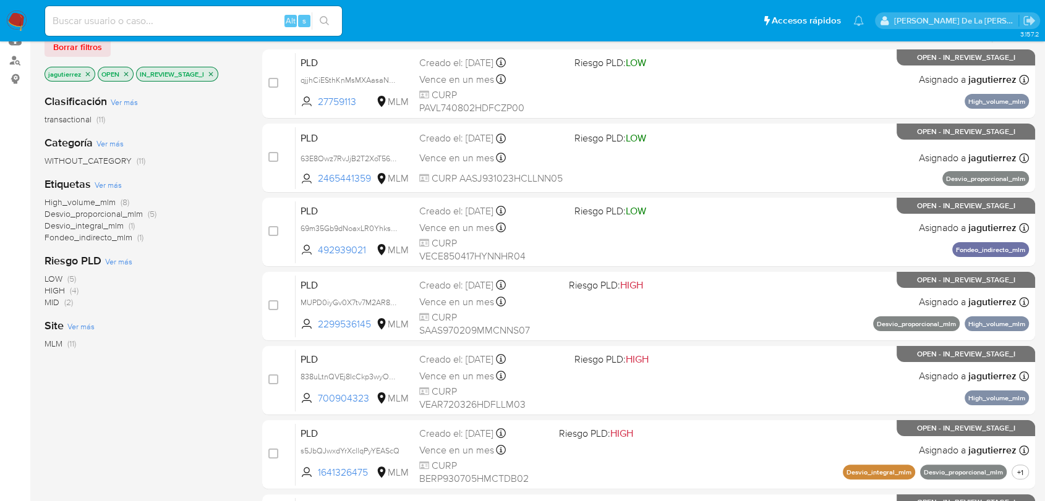
click at [80, 196] on span "High_volume_mlm" at bounding box center [80, 202] width 71 height 12
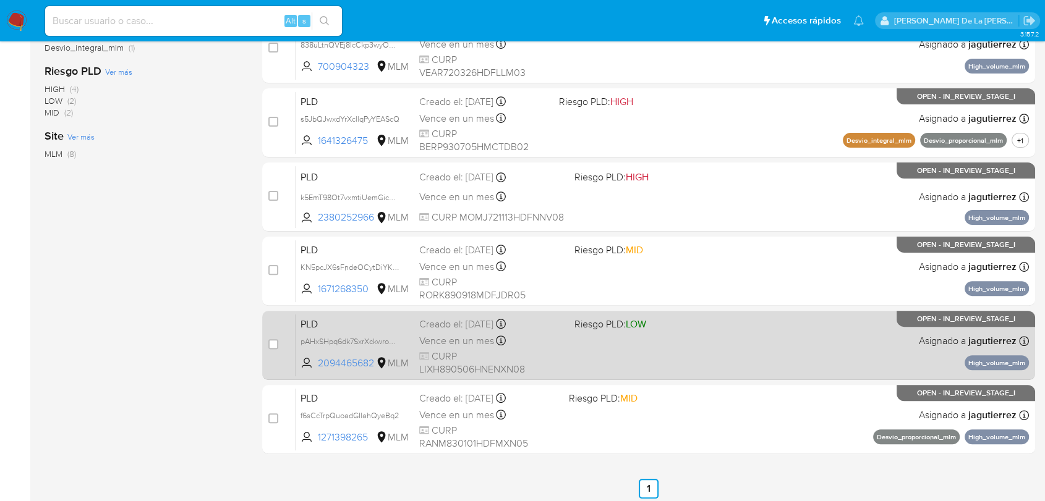
scroll to position [326, 0]
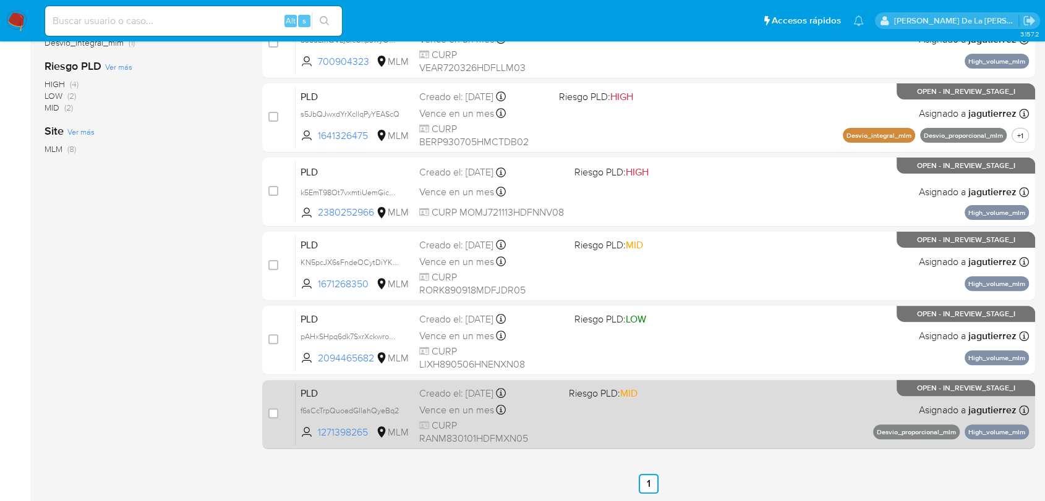
click at [655, 414] on div "PLD f6sCcTrpQuoadGIlahQyeBq2 1271398265 MLM Riesgo PLD: MID Creado el: 12/08/20…" at bounding box center [661, 414] width 733 height 62
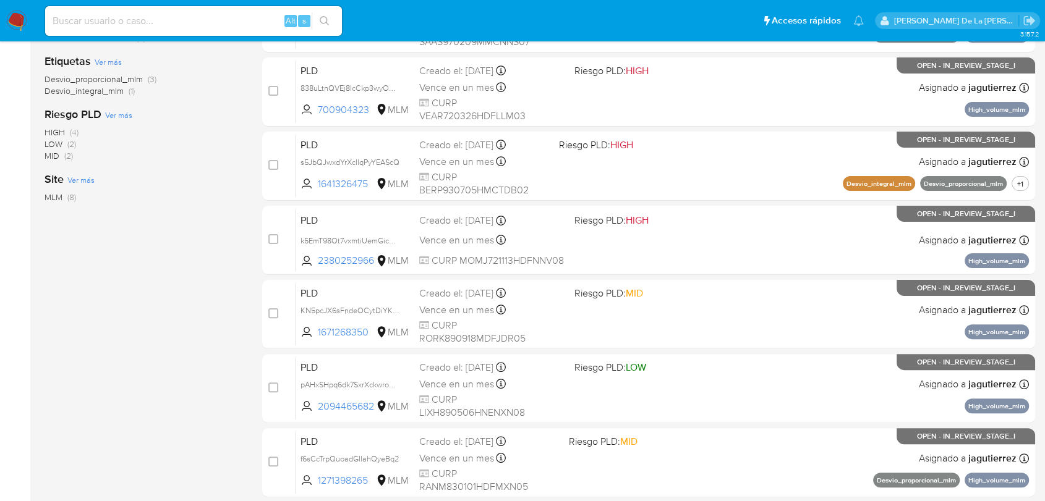
scroll to position [257, 0]
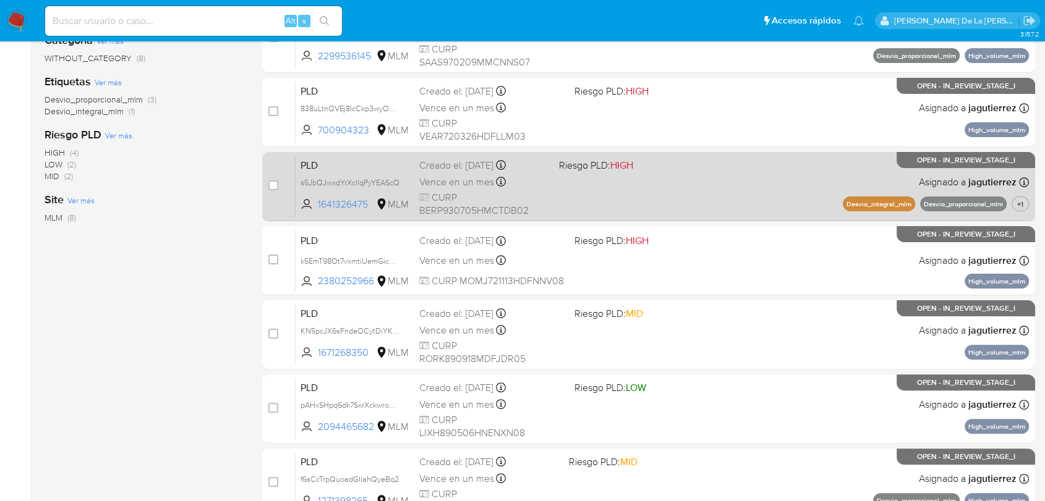
click at [590, 187] on div "PLD s5JbQJwxdYrXcllqPyYEAScQ 1641326475 MLM Riesgo PLD: HIGH Creado el: 12/08/2…" at bounding box center [661, 186] width 733 height 62
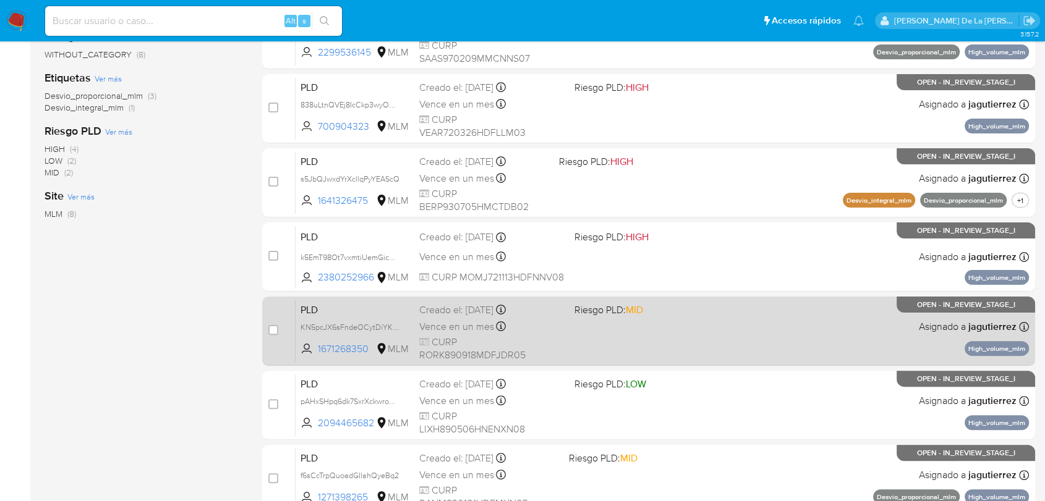
scroll to position [326, 0]
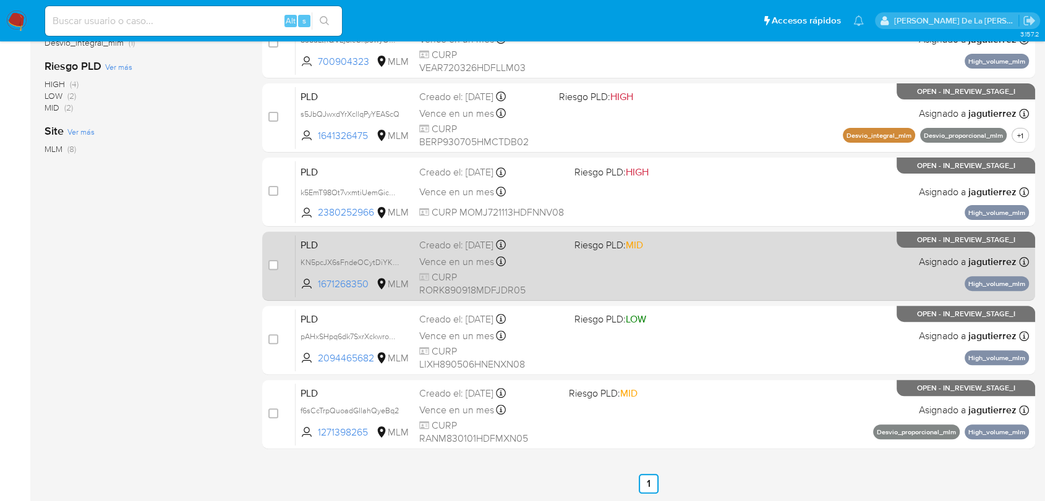
click at [593, 263] on div "PLD KN5pcJX6sFndeOCytDiYKfdg 1671268350 MLM Riesgo PLD: MID Creado el: 12/08/20…" at bounding box center [661, 266] width 733 height 62
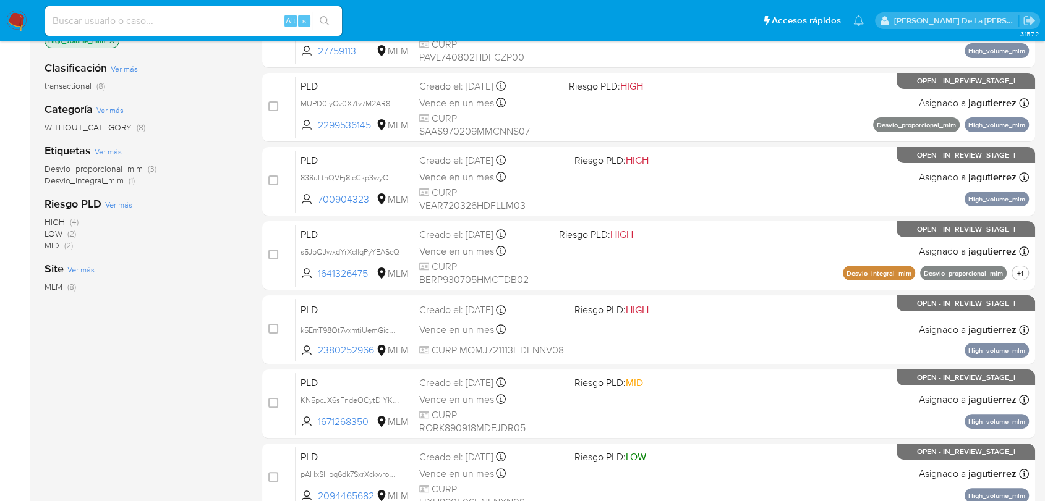
scroll to position [119, 0]
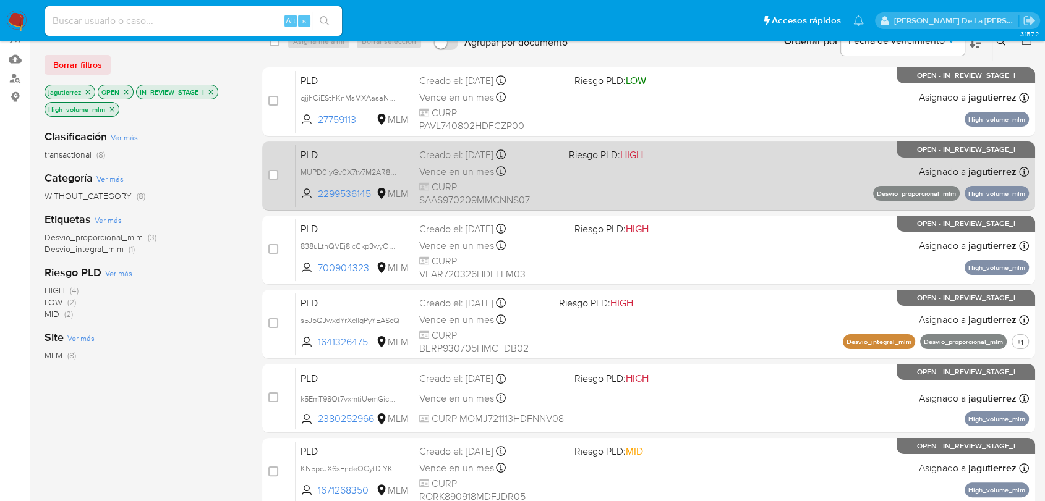
click at [684, 164] on div "PLD MUPD0iyGv0X7tv7M2AR8b8Xu 2299536145 MLM Riesgo PLD: HIGH Creado el: 12/08/2…" at bounding box center [661, 176] width 733 height 62
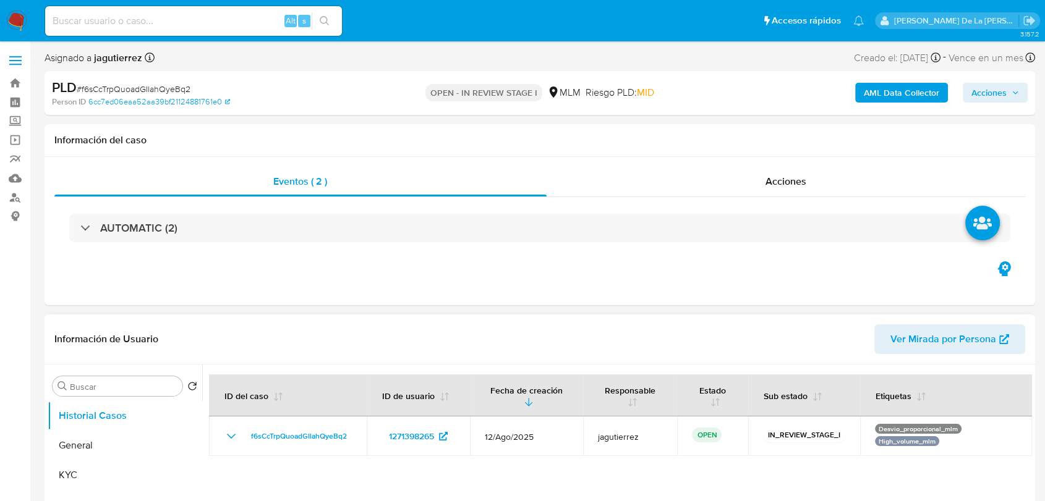
select select "10"
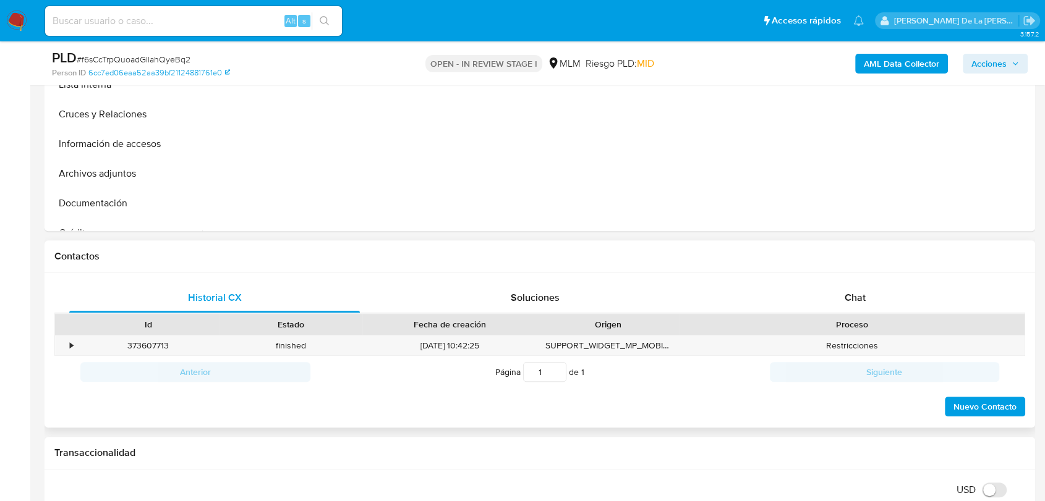
scroll to position [480, 0]
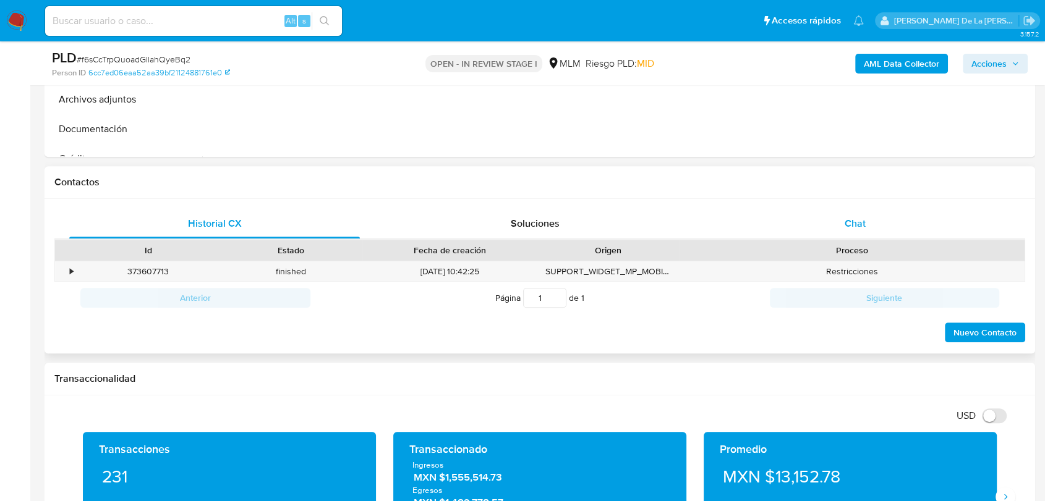
click at [833, 227] on div "Chat" at bounding box center [855, 224] width 291 height 30
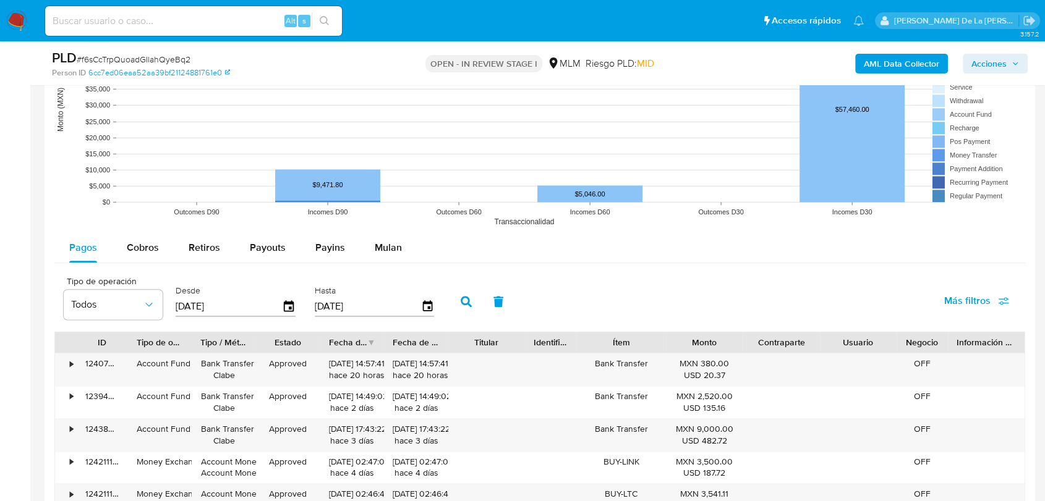
scroll to position [1442, 0]
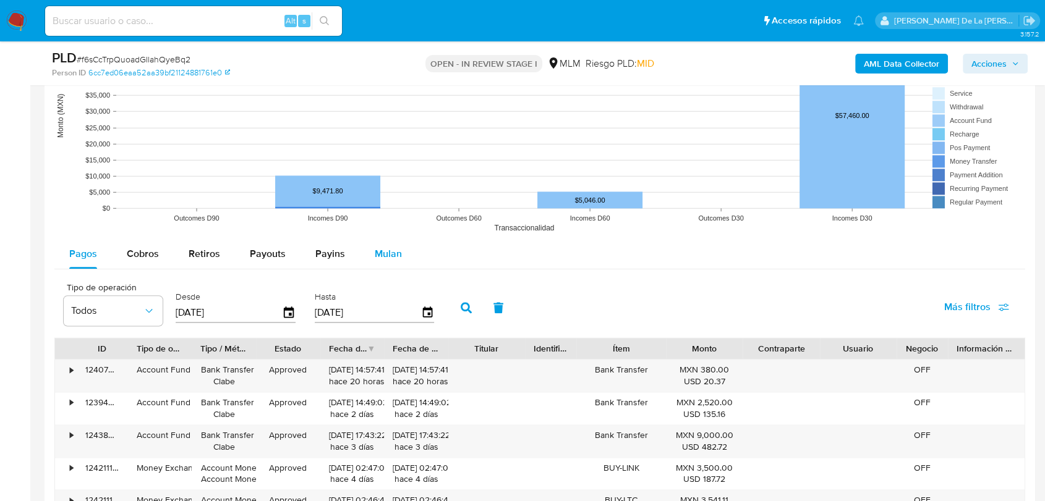
click at [376, 261] on div "Mulan" at bounding box center [388, 254] width 27 height 30
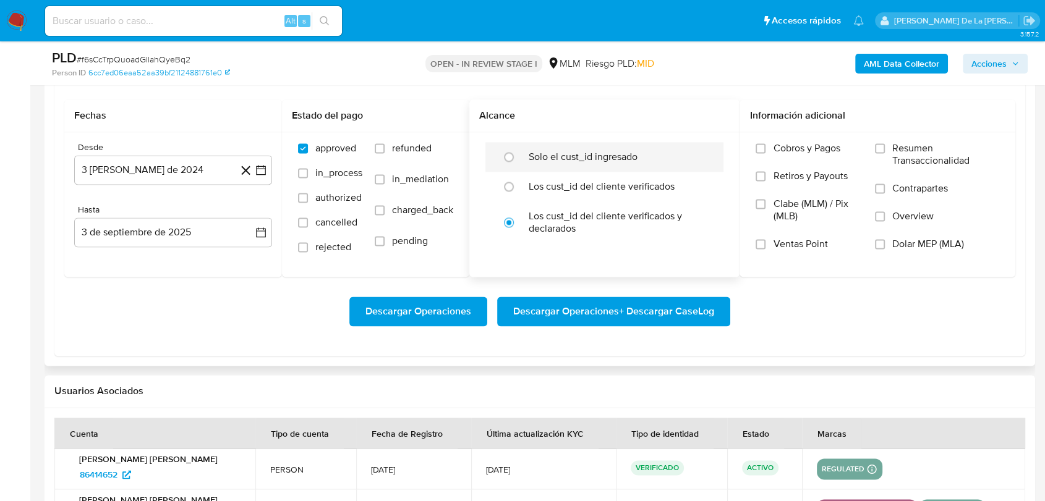
click at [593, 147] on div "Solo el cust_id ingresado" at bounding box center [616, 157] width 177 height 30
radio input "true"
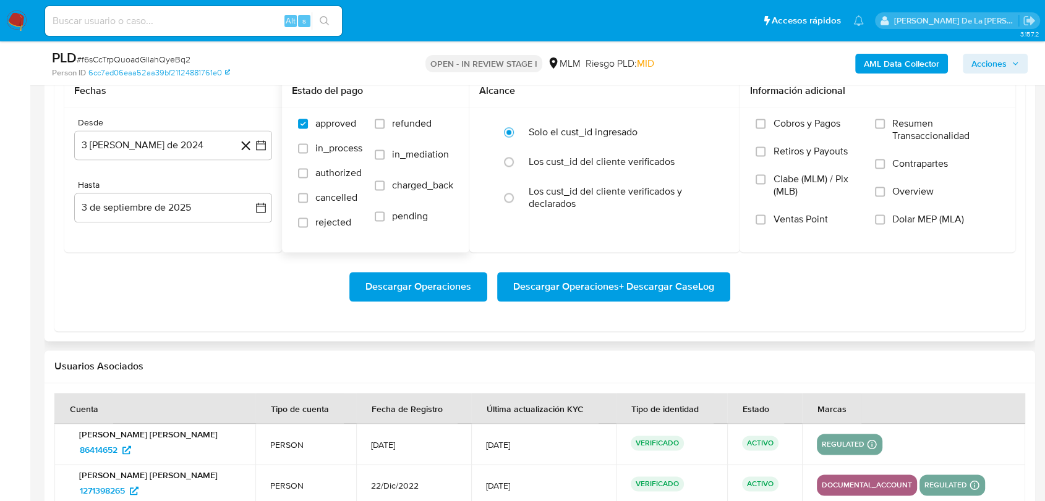
scroll to position [1648, 0]
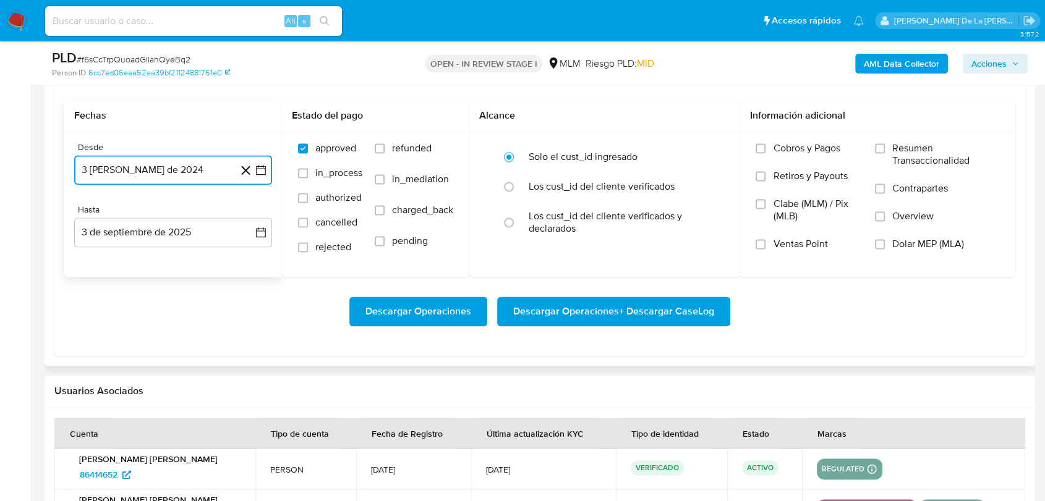
click at [257, 161] on button "3 [PERSON_NAME] de 2024" at bounding box center [173, 170] width 198 height 30
click at [246, 214] on icon "Mes siguiente" at bounding box center [249, 214] width 15 height 15
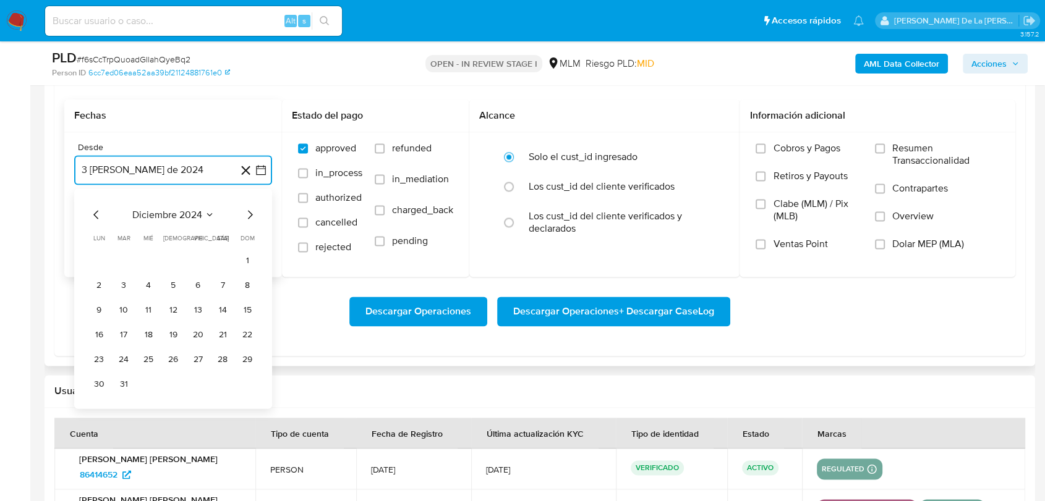
click at [246, 214] on icon "Mes siguiente" at bounding box center [249, 214] width 15 height 15
click at [216, 257] on button "1" at bounding box center [223, 260] width 20 height 20
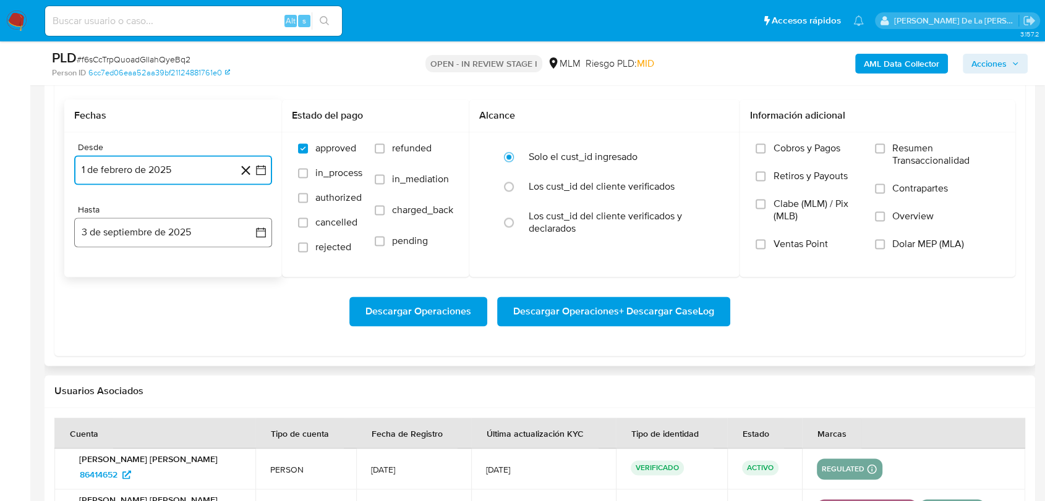
click at [189, 229] on button "3 de septiembre de 2025" at bounding box center [173, 233] width 198 height 30
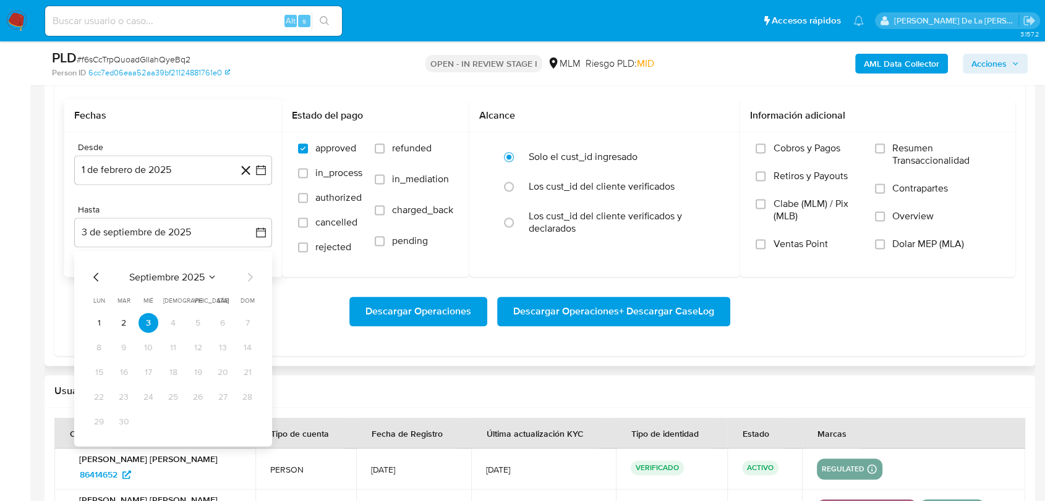
drag, startPoint x: 91, startPoint y: 264, endPoint x: 94, endPoint y: 273, distance: 9.0
click at [93, 268] on div "septiembre 2025 septiembre 2025 lun lunes mar martes mié miércoles jue jueves v…" at bounding box center [173, 348] width 198 height 195
click at [94, 273] on icon "Mes anterior" at bounding box center [96, 276] width 15 height 15
click at [170, 422] on button "31" at bounding box center [173, 422] width 20 height 20
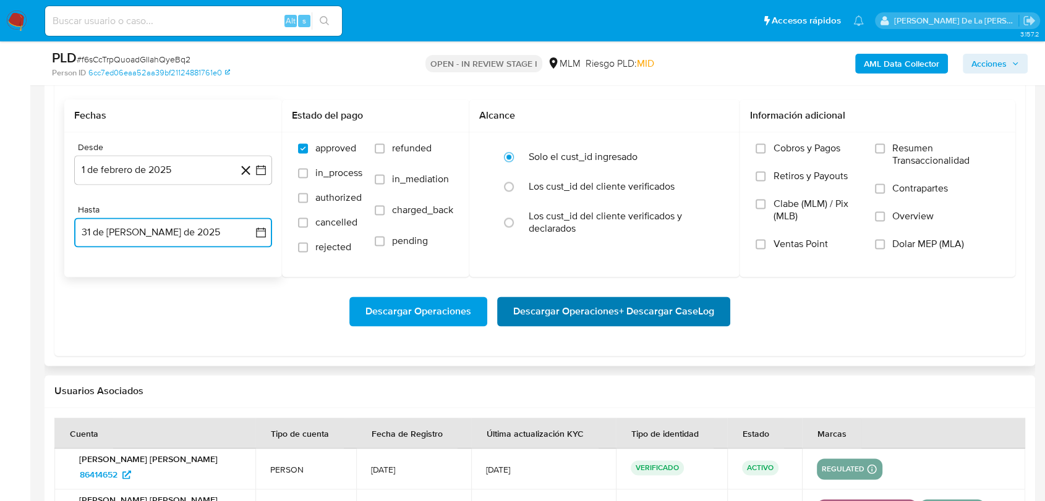
click at [554, 312] on span "Descargar Operaciones + Descargar CaseLog" at bounding box center [613, 311] width 201 height 27
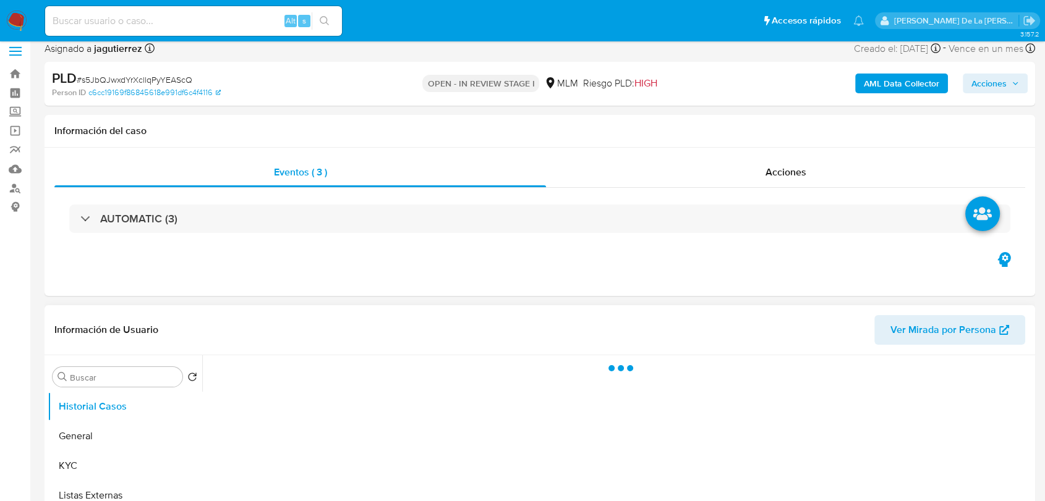
scroll to position [137, 0]
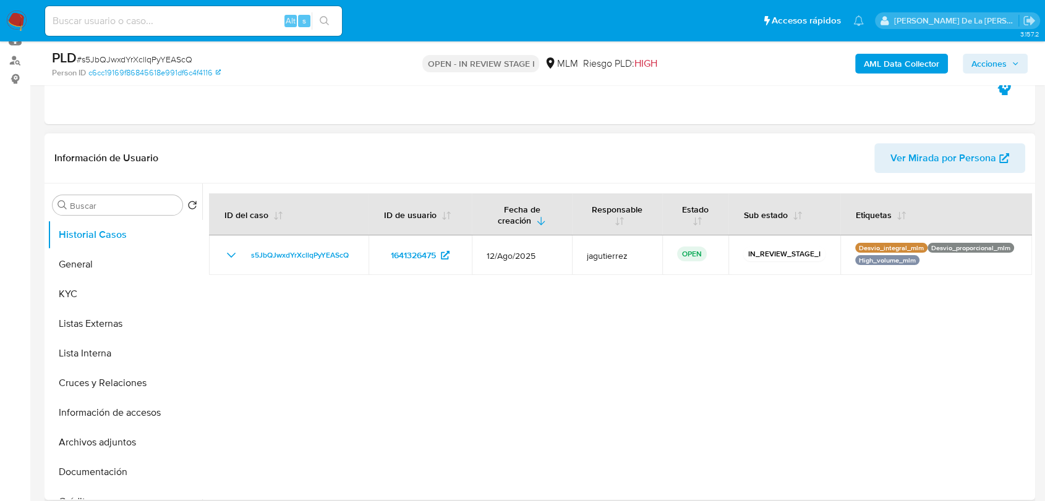
select select "10"
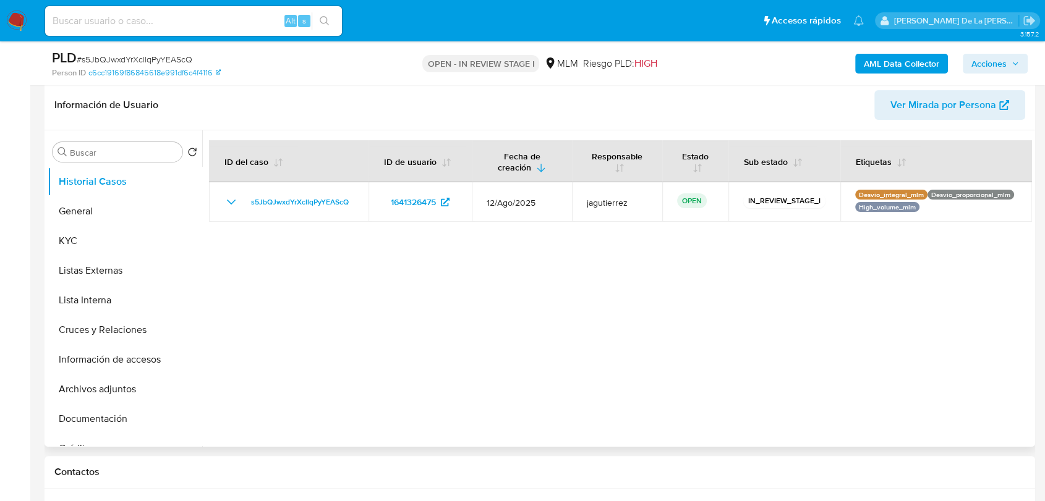
scroll to position [274, 0]
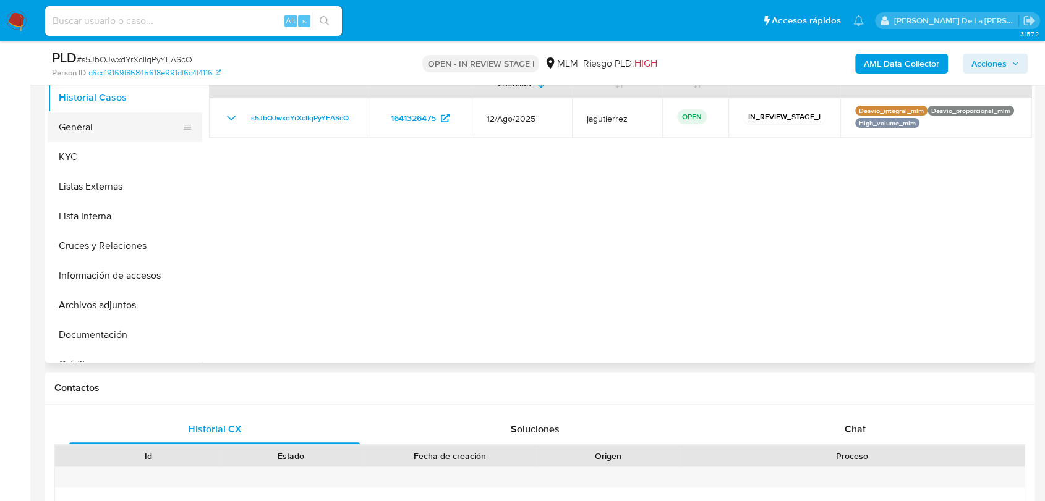
click at [102, 130] on button "General" at bounding box center [120, 127] width 145 height 30
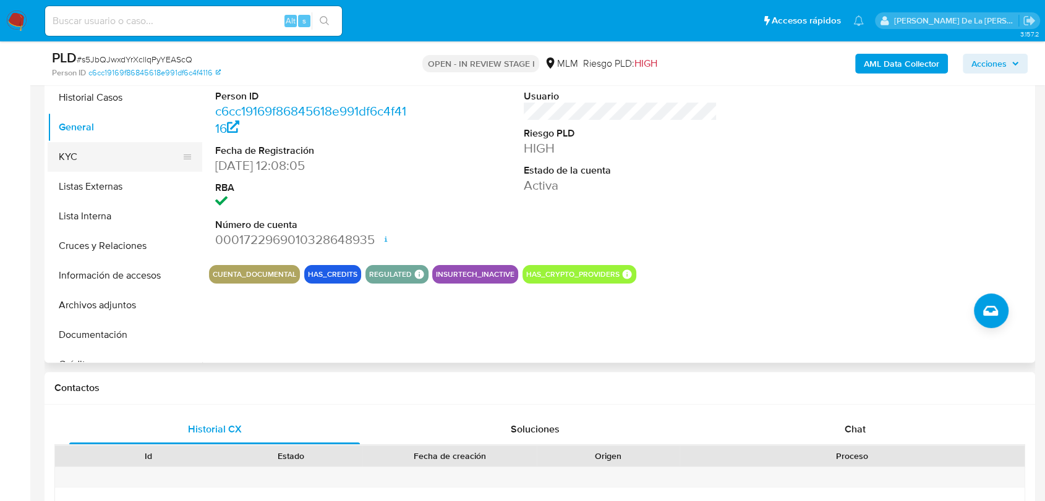
click at [96, 145] on button "KYC" at bounding box center [120, 157] width 145 height 30
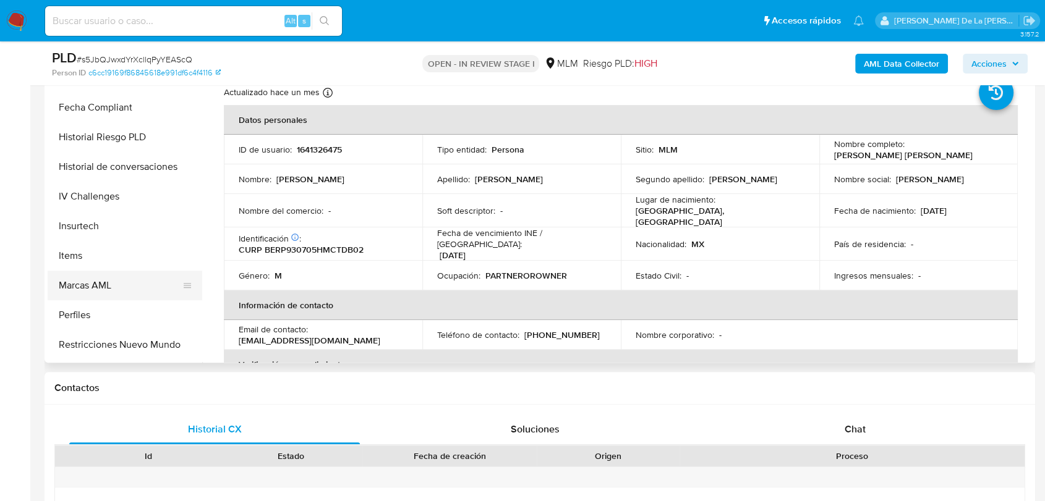
scroll to position [522, 0]
click at [122, 287] on button "Restricciones Nuevo Mundo" at bounding box center [120, 288] width 145 height 30
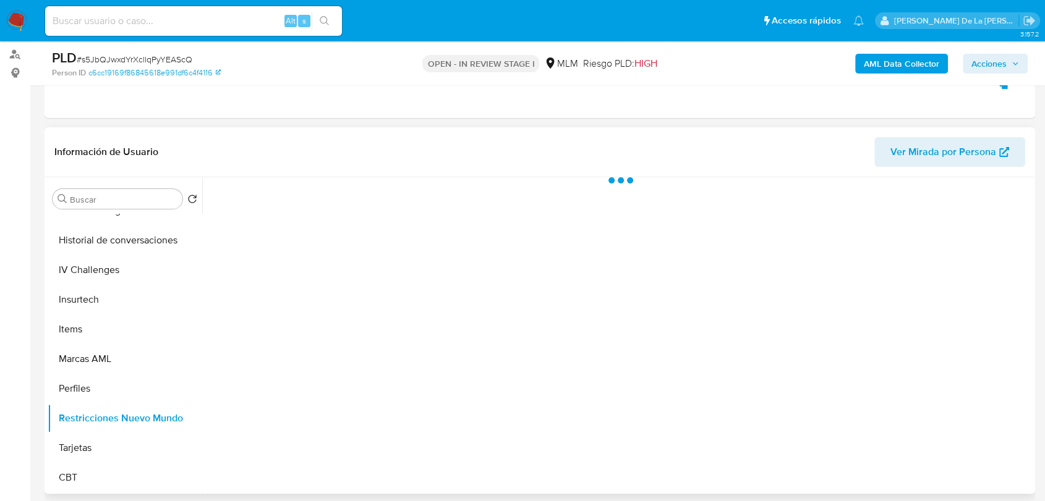
scroll to position [137, 0]
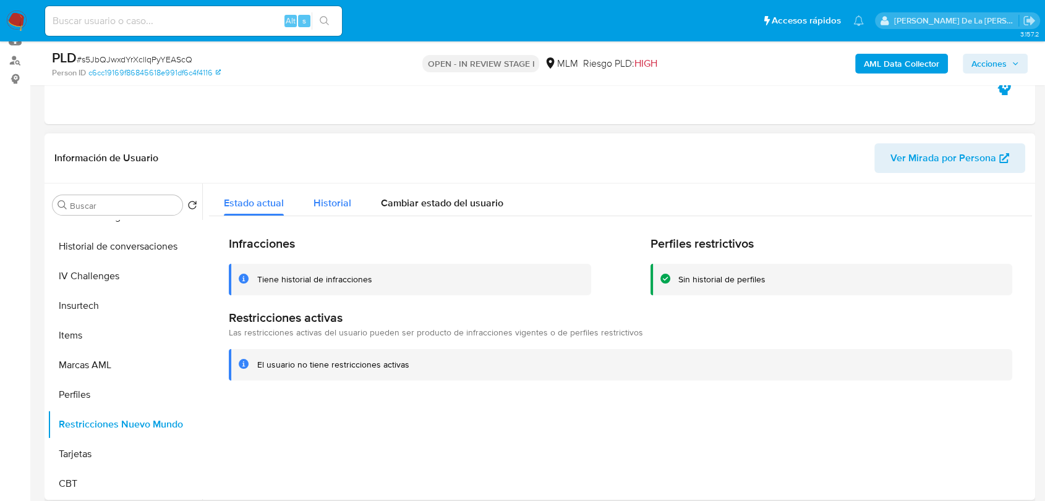
click at [343, 203] on span "Historial" at bounding box center [332, 203] width 38 height 14
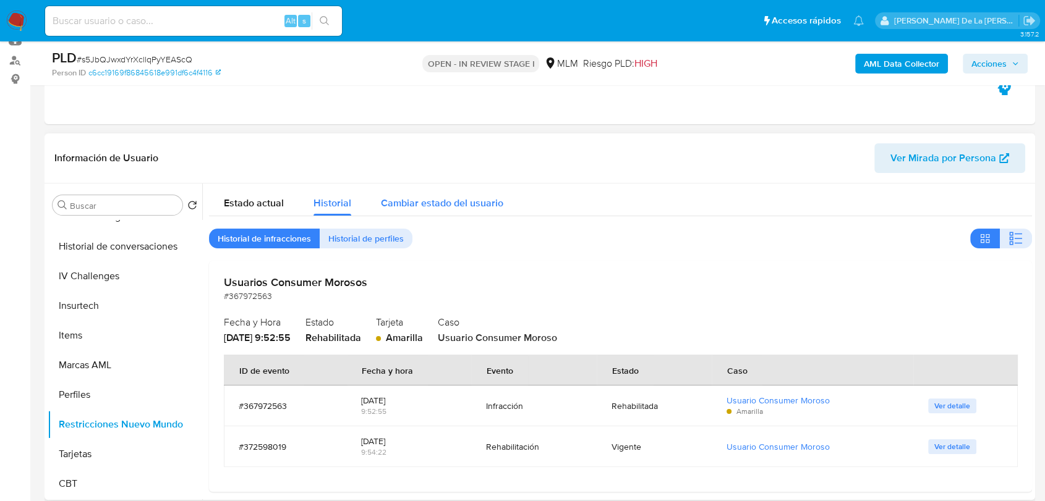
click at [434, 204] on span "Cambiar estado del usuario" at bounding box center [442, 203] width 122 height 14
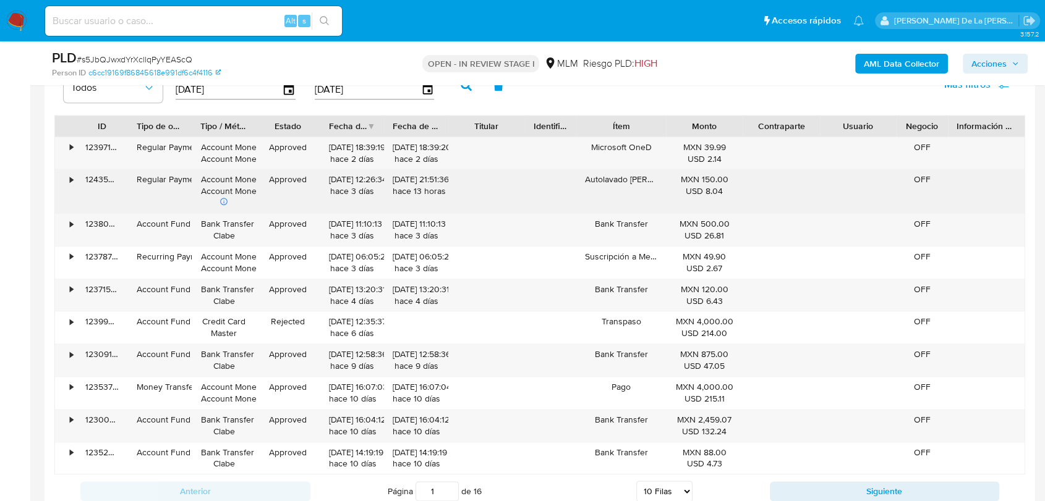
scroll to position [1305, 0]
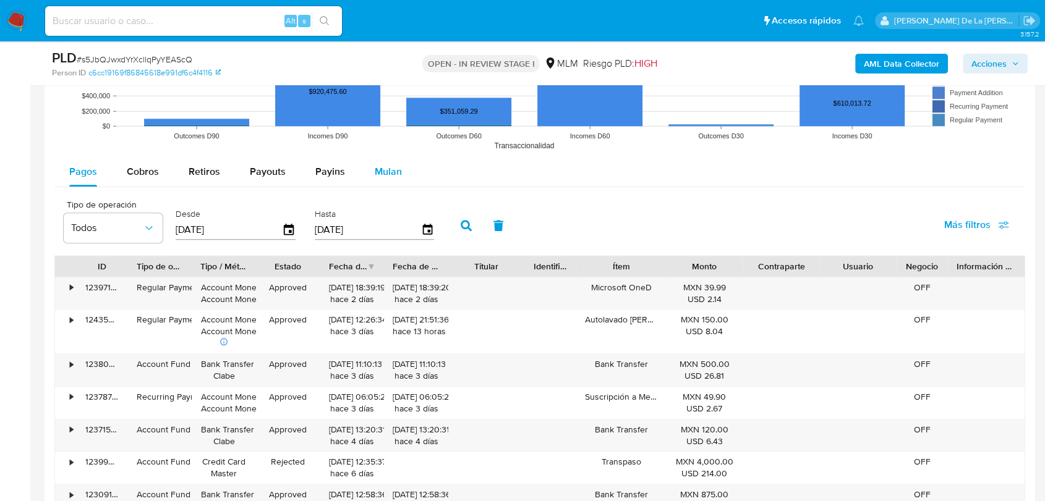
click at [386, 182] on div "Mulan" at bounding box center [388, 172] width 27 height 30
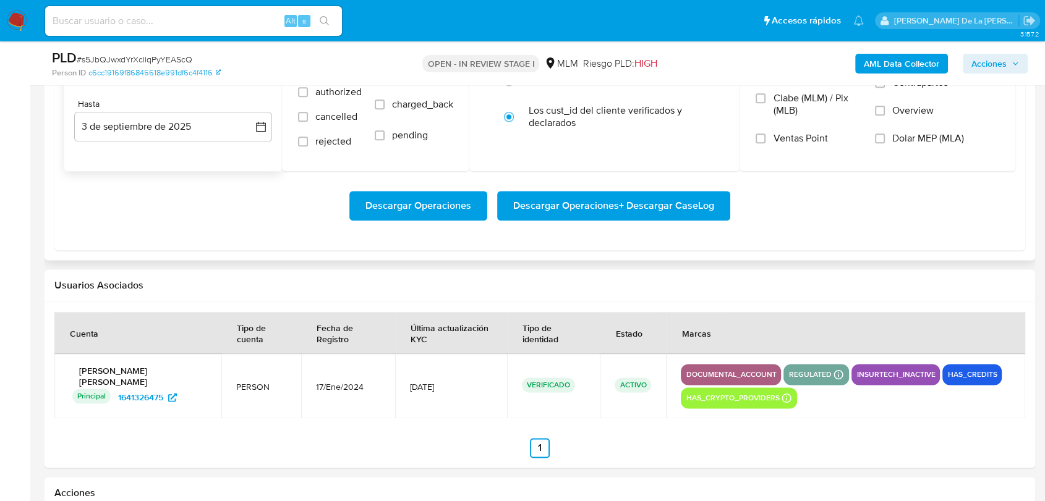
scroll to position [1511, 0]
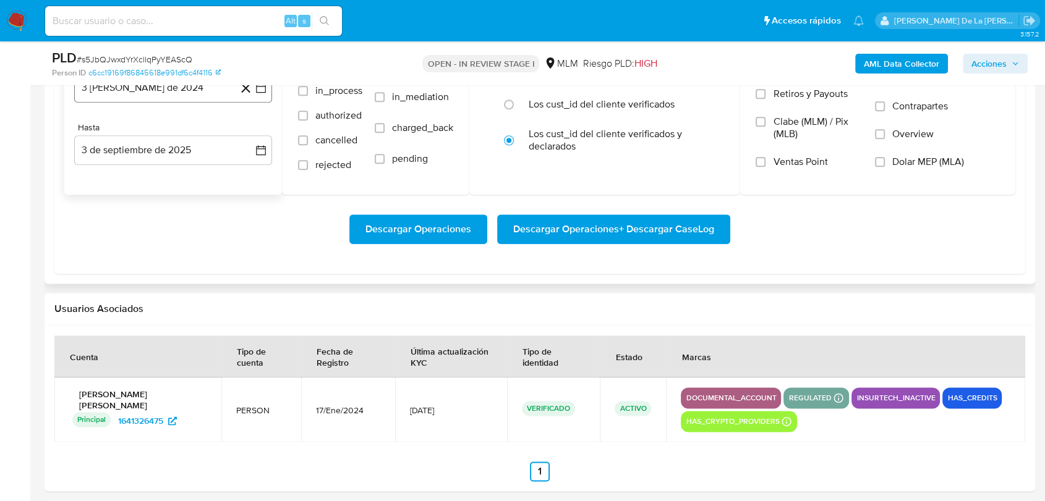
click at [265, 94] on button "3 [PERSON_NAME] de 2024" at bounding box center [173, 88] width 198 height 30
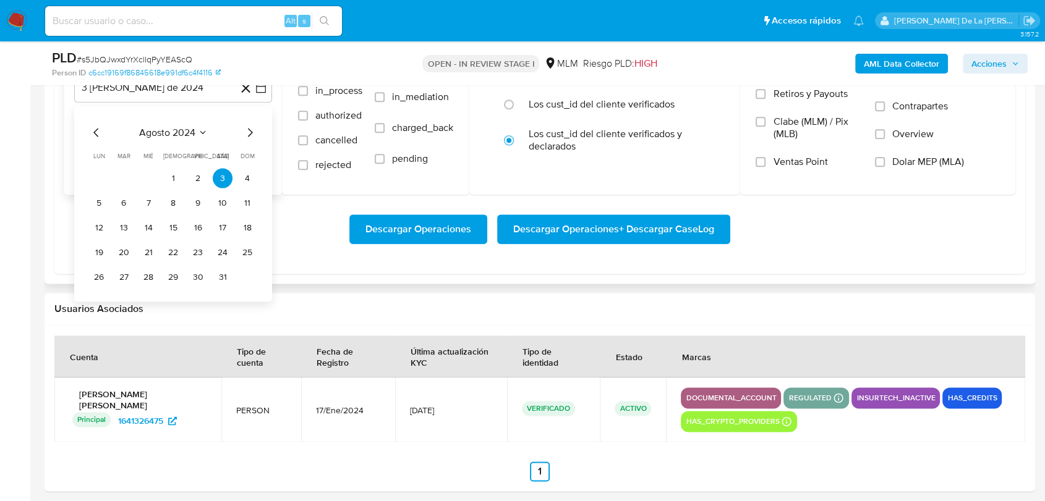
click at [245, 128] on icon "Mes siguiente" at bounding box center [249, 132] width 15 height 15
click at [247, 130] on icon "Mes siguiente" at bounding box center [249, 132] width 15 height 15
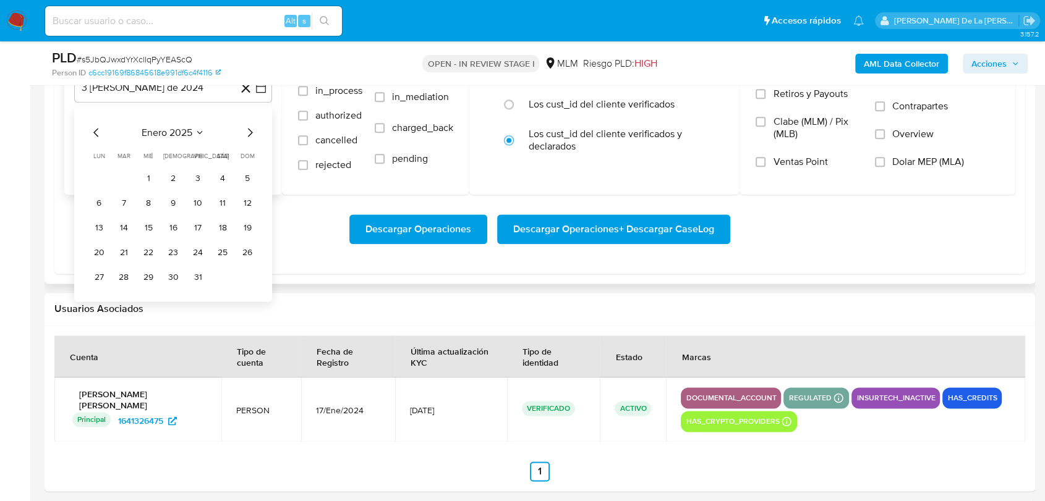
click at [247, 130] on icon "Mes siguiente" at bounding box center [249, 132] width 15 height 15
click at [104, 134] on div "marzo 2025" at bounding box center [173, 132] width 168 height 15
click at [98, 137] on icon "Mes anterior" at bounding box center [96, 132] width 15 height 15
click at [218, 174] on button "1" at bounding box center [223, 178] width 20 height 20
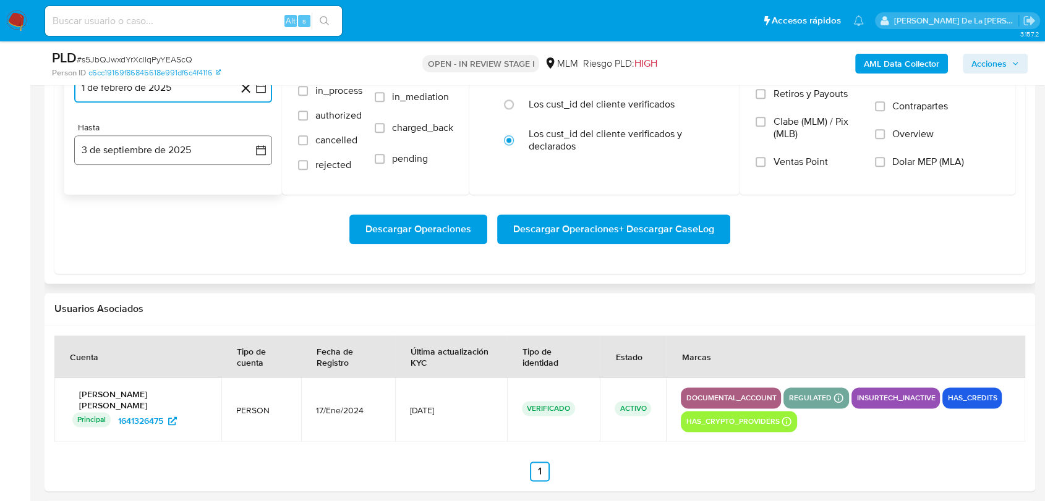
click at [194, 156] on button "3 de septiembre de 2025" at bounding box center [173, 150] width 198 height 30
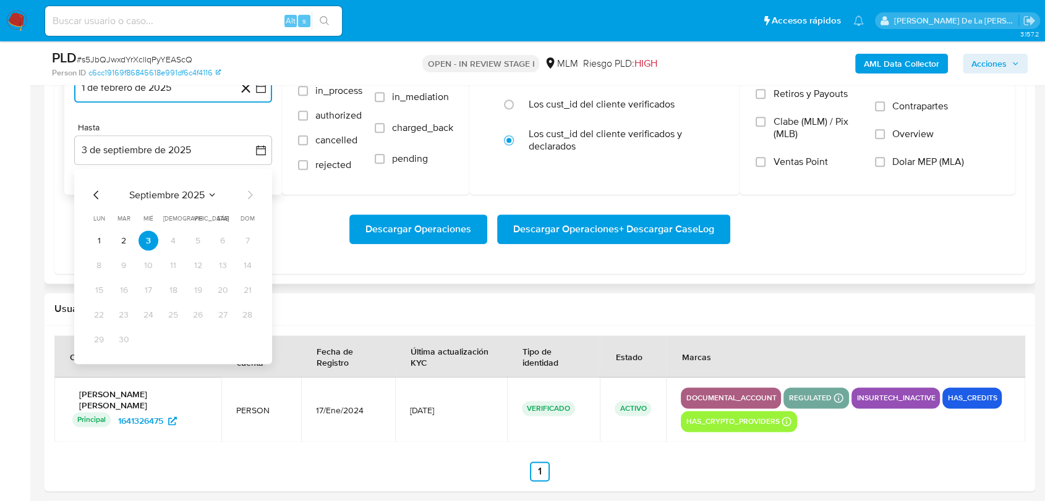
click at [90, 196] on icon "Mes anterior" at bounding box center [96, 194] width 15 height 15
click at [92, 193] on icon "Mes anterior" at bounding box center [96, 194] width 15 height 15
click at [176, 342] on button "31" at bounding box center [173, 339] width 20 height 20
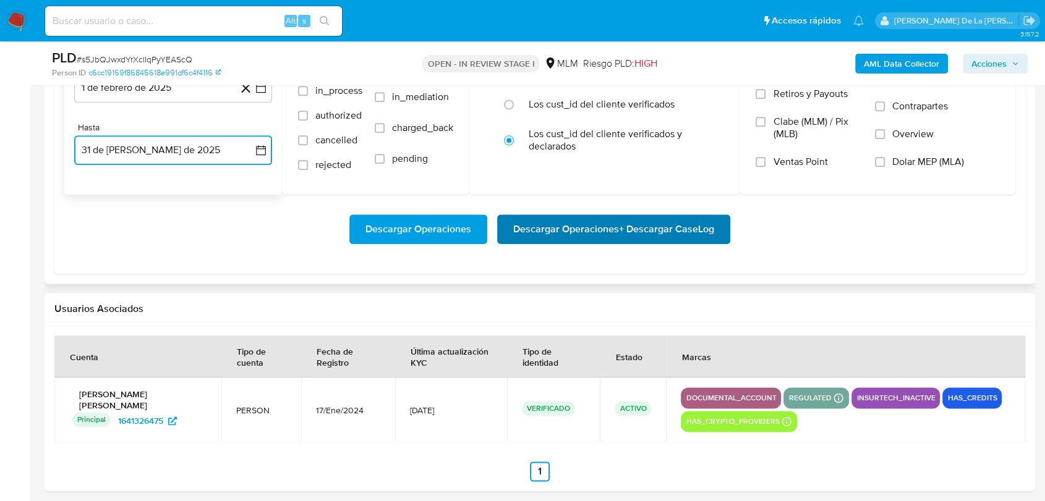
click at [595, 227] on span "Descargar Operaciones + Descargar CaseLog" at bounding box center [613, 229] width 201 height 27
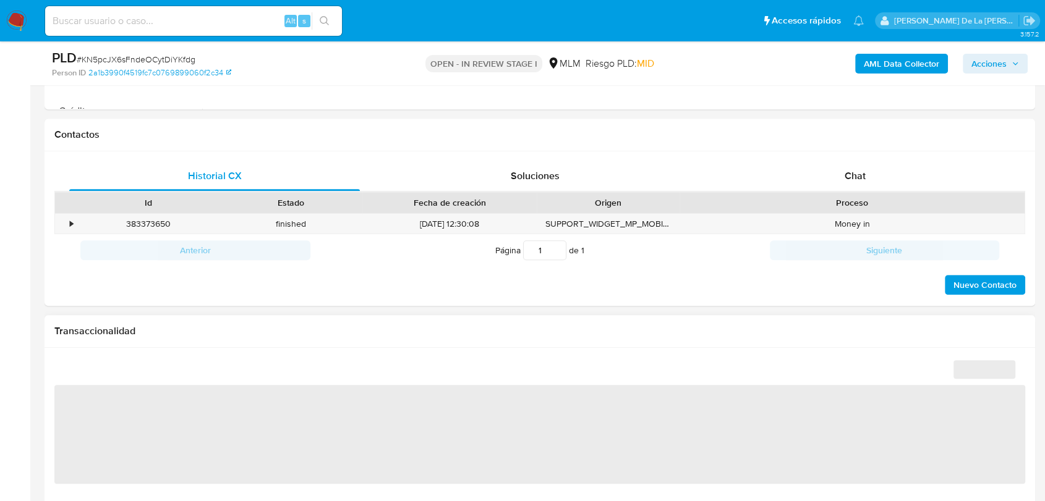
scroll to position [549, 0]
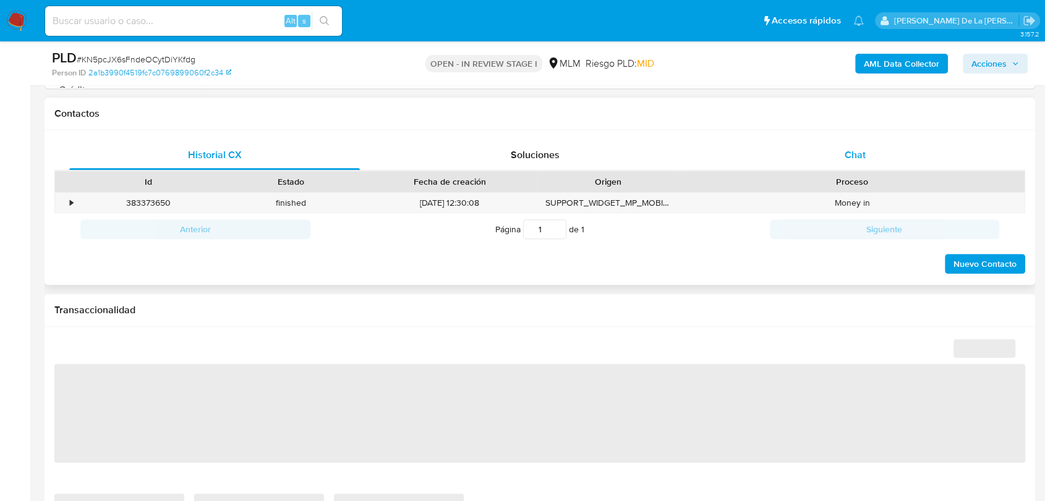
select select "10"
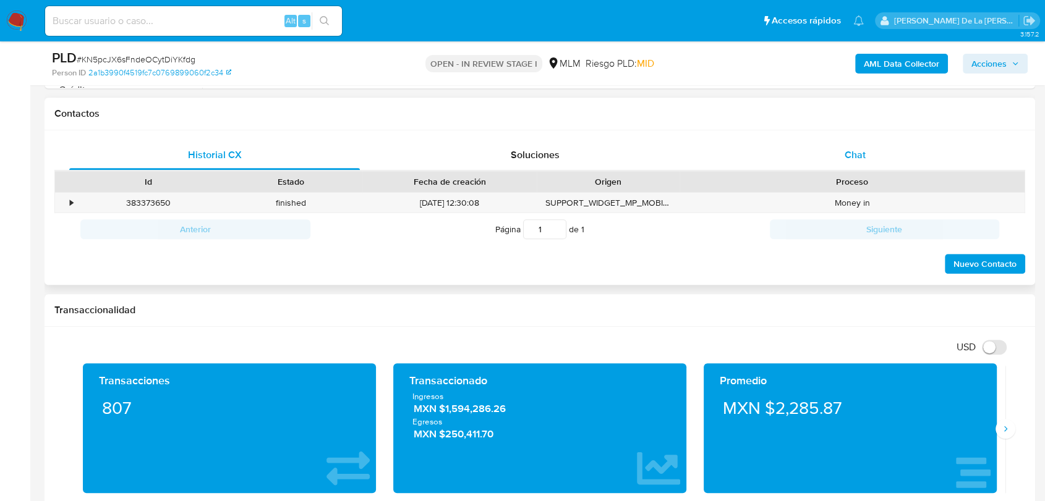
click at [842, 162] on div "Chat" at bounding box center [855, 155] width 291 height 30
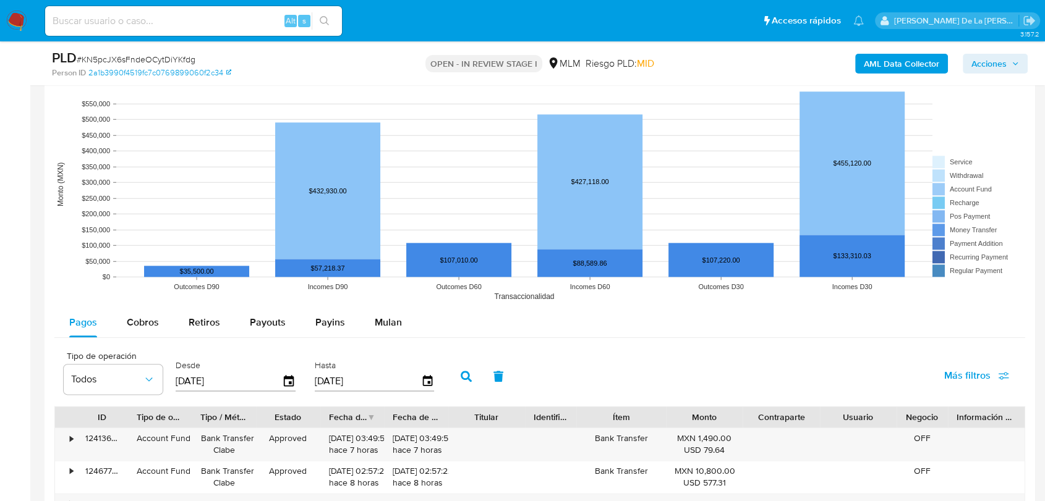
scroll to position [1579, 0]
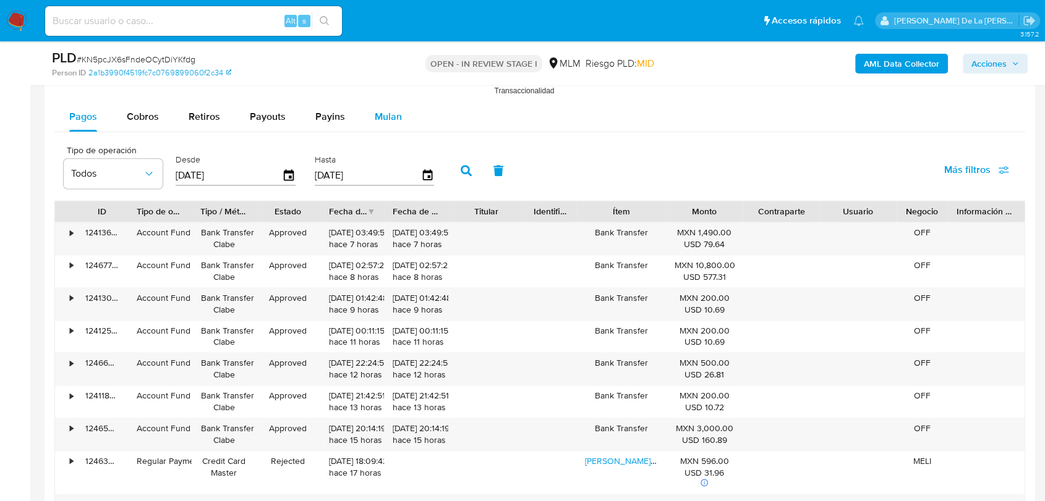
click at [378, 125] on div "Mulan" at bounding box center [388, 117] width 27 height 30
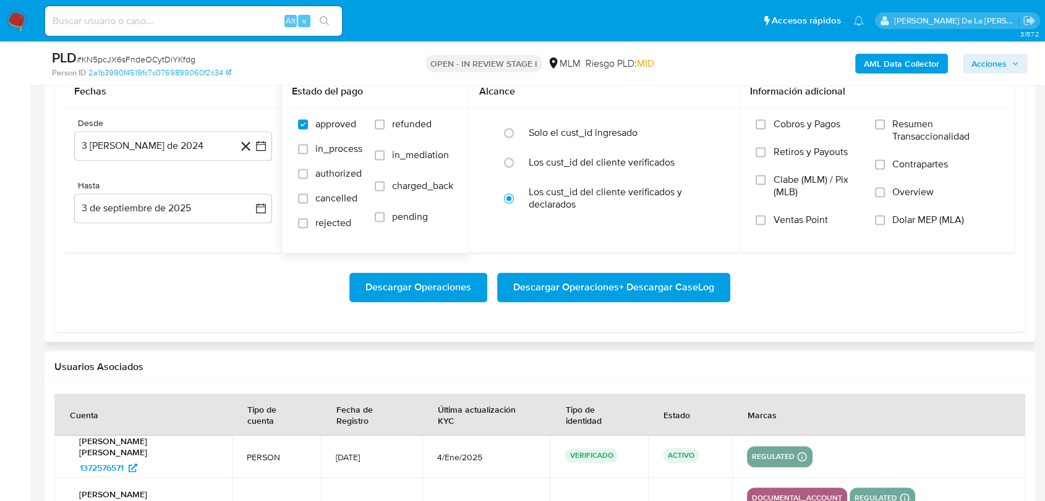
scroll to position [1648, 0]
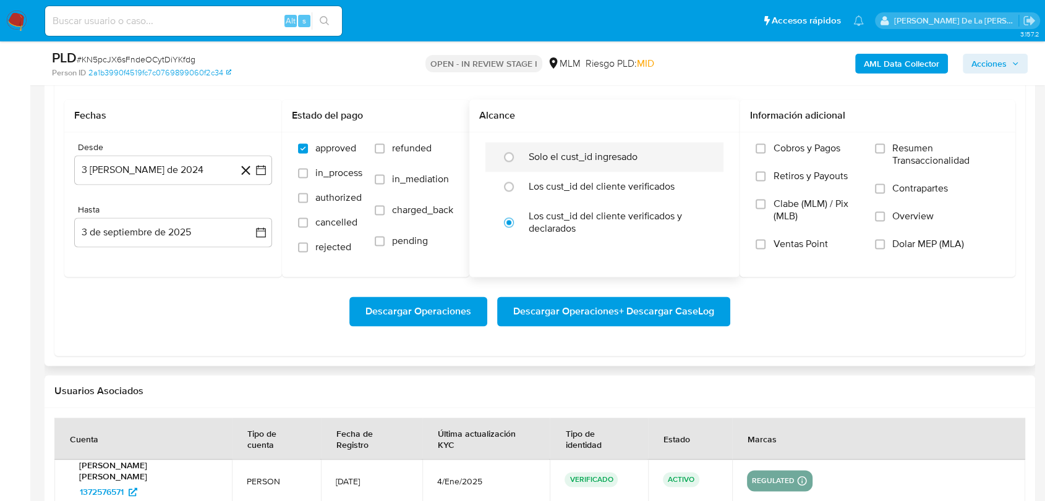
click at [541, 155] on label "Solo el cust_id ingresado" at bounding box center [582, 157] width 109 height 12
click at [519, 155] on input "radio" at bounding box center [509, 157] width 20 height 20
radio input "true"
click at [269, 167] on button "3 [PERSON_NAME] de 2024" at bounding box center [173, 170] width 198 height 30
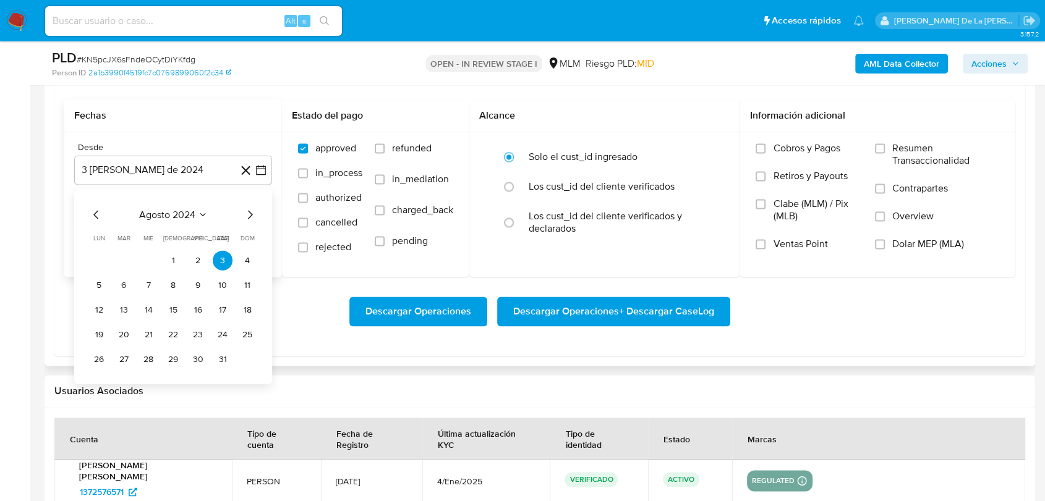
click at [256, 194] on div "agosto 2024 agosto 2024 lun lunes mar martes mié miércoles jue jueves vie viern…" at bounding box center [173, 286] width 198 height 195
click at [249, 210] on icon "Mes siguiente" at bounding box center [249, 214] width 15 height 15
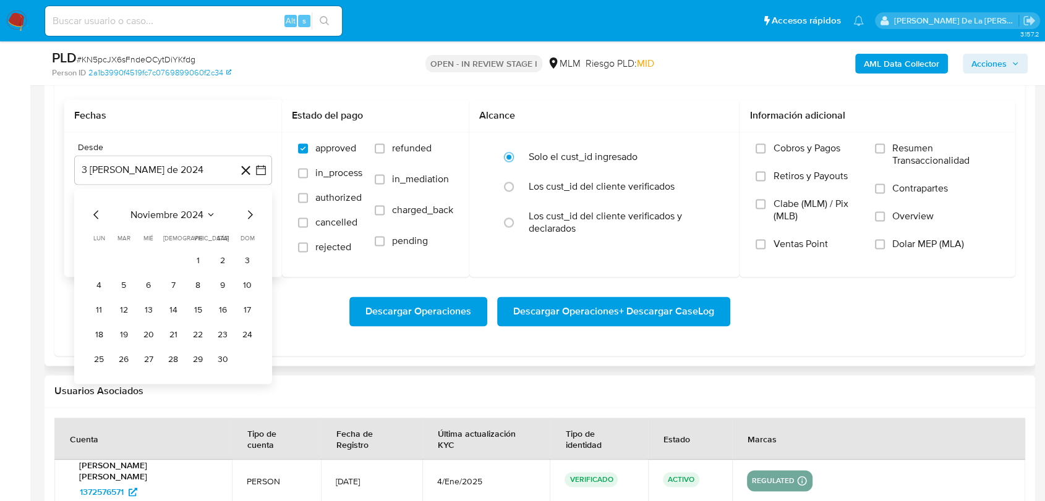
click at [249, 210] on icon "Mes siguiente" at bounding box center [249, 214] width 15 height 15
click at [222, 260] on button "1" at bounding box center [223, 260] width 20 height 20
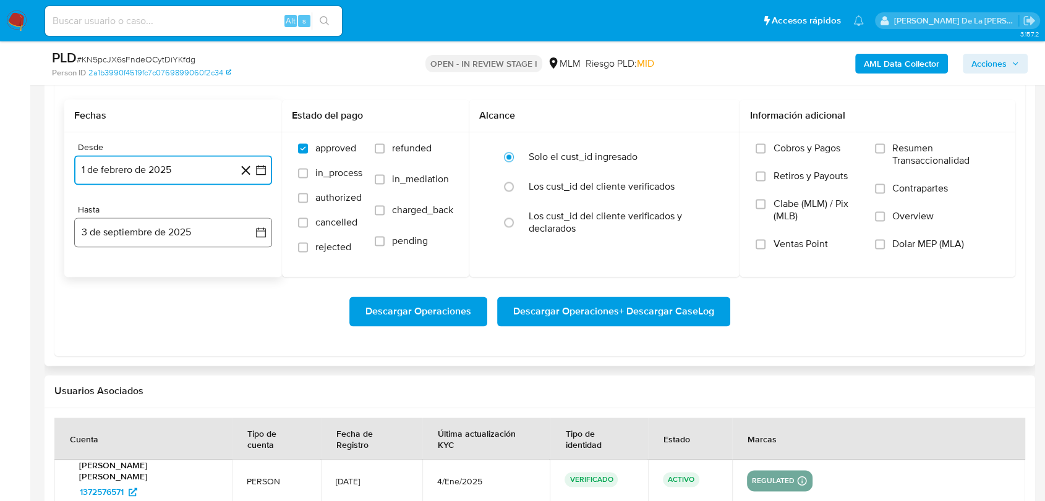
click at [211, 244] on button "3 de septiembre de 2025" at bounding box center [173, 233] width 198 height 30
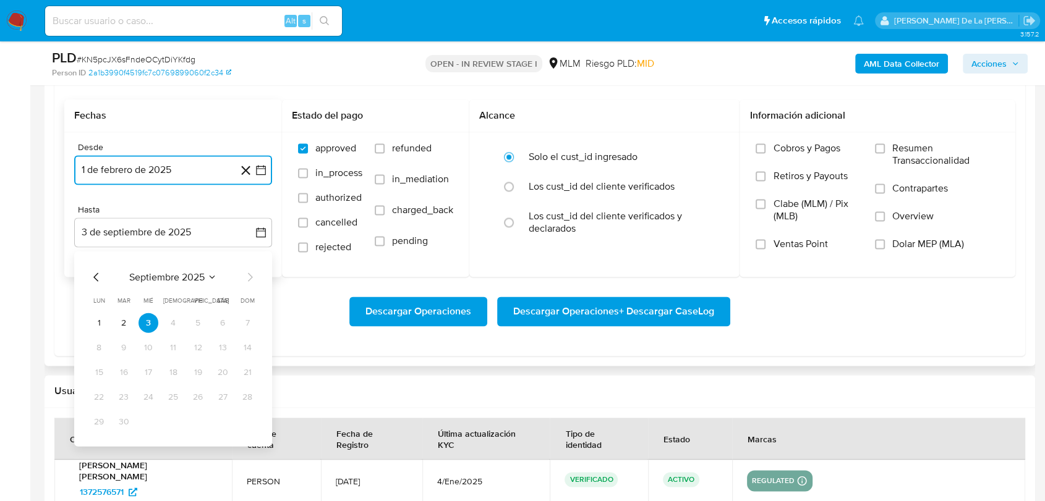
click at [91, 273] on icon "Mes anterior" at bounding box center [96, 276] width 15 height 15
drag, startPoint x: 169, startPoint y: 420, endPoint x: 231, endPoint y: 413, distance: 62.3
click at [170, 420] on button "31" at bounding box center [173, 422] width 20 height 20
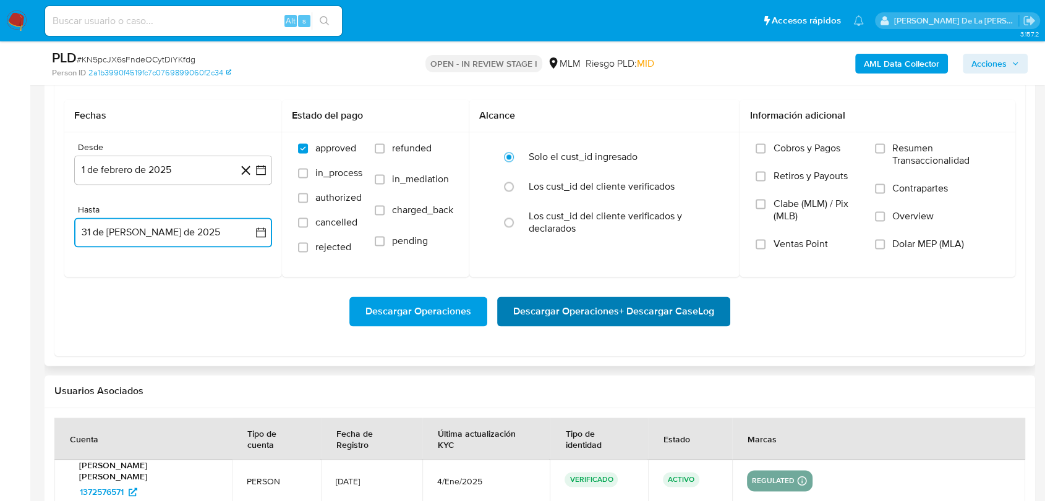
click at [581, 322] on span "Descargar Operaciones + Descargar CaseLog" at bounding box center [613, 311] width 201 height 27
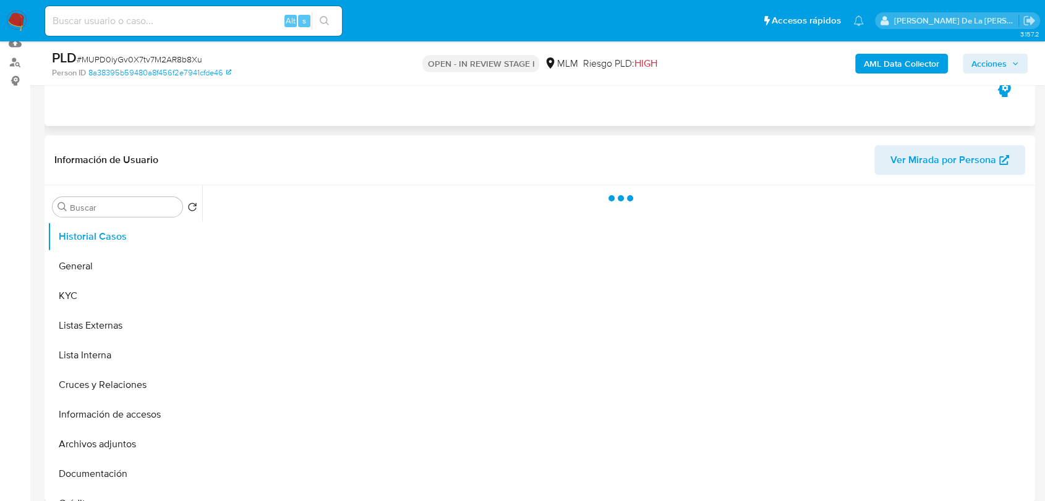
scroll to position [137, 0]
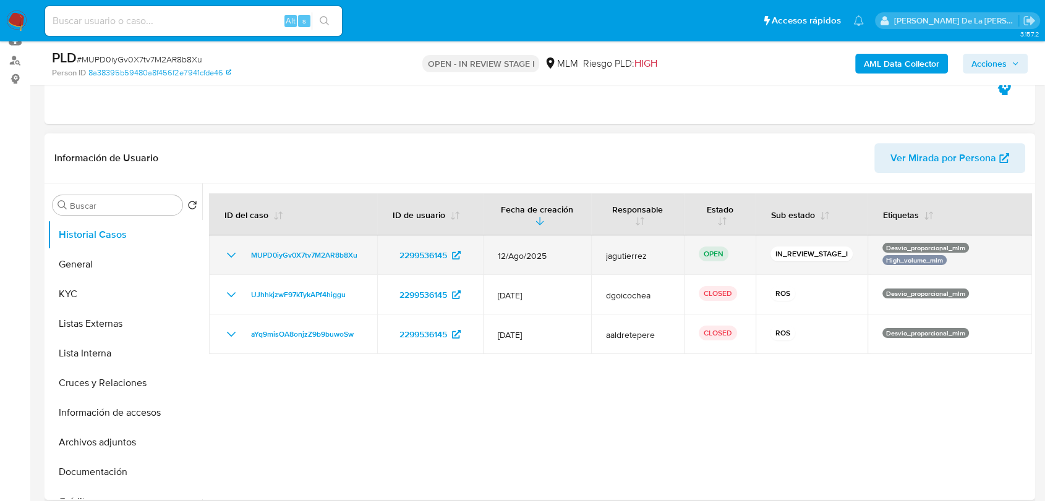
select select "10"
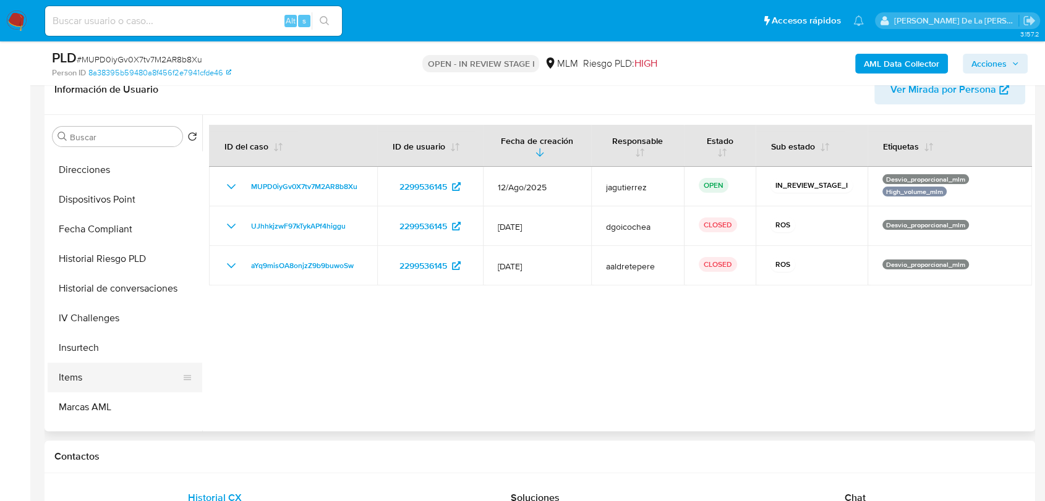
scroll to position [522, 0]
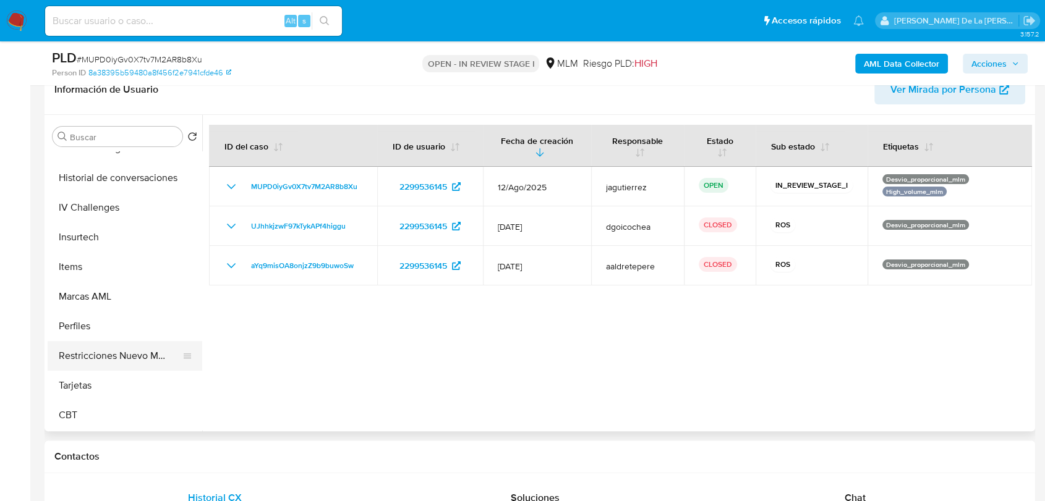
click at [114, 357] on button "Restricciones Nuevo Mundo" at bounding box center [120, 356] width 145 height 30
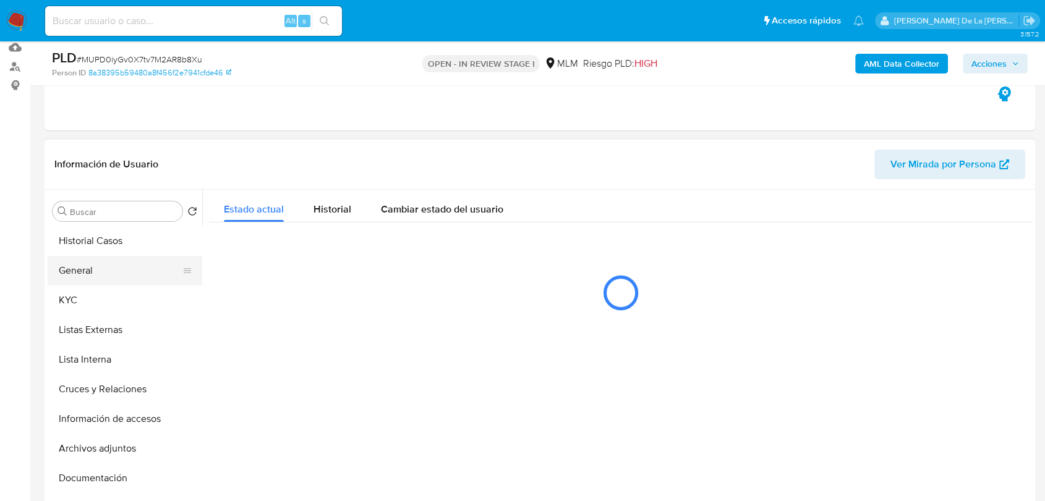
scroll to position [206, 0]
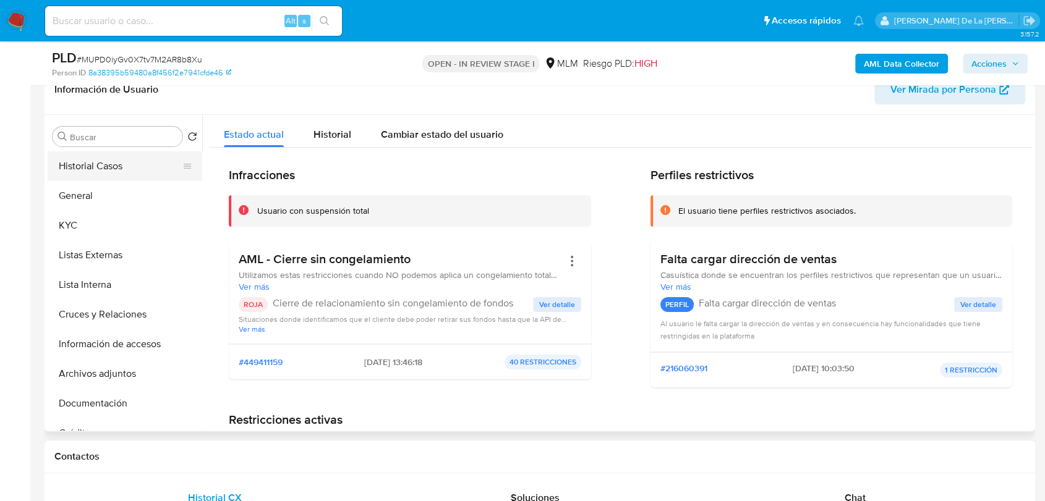
click at [125, 163] on button "Historial Casos" at bounding box center [120, 166] width 145 height 30
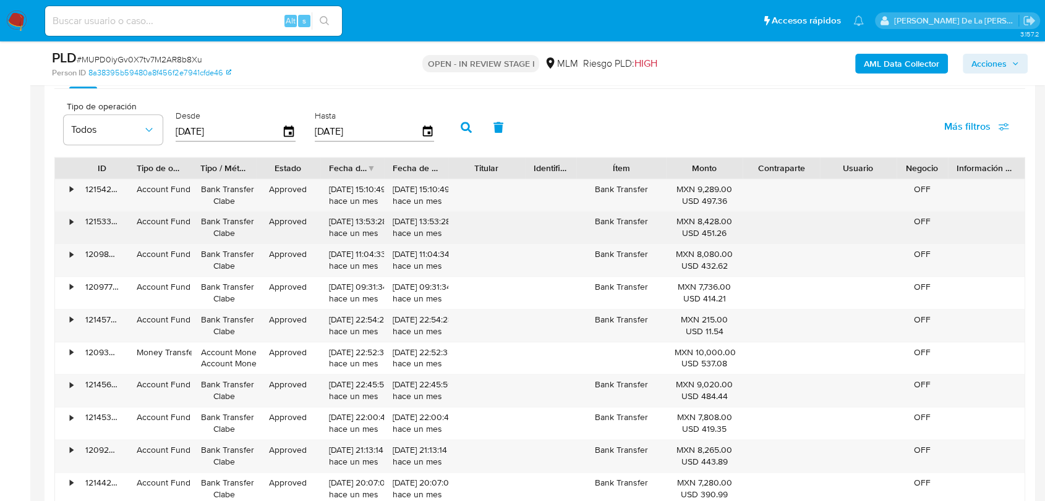
scroll to position [1305, 0]
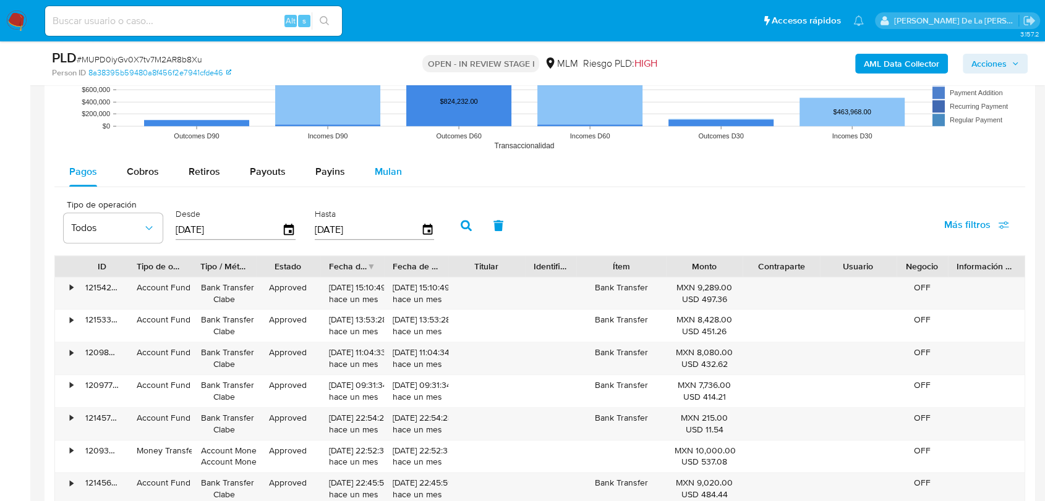
click at [391, 171] on span "Mulan" at bounding box center [388, 171] width 27 height 14
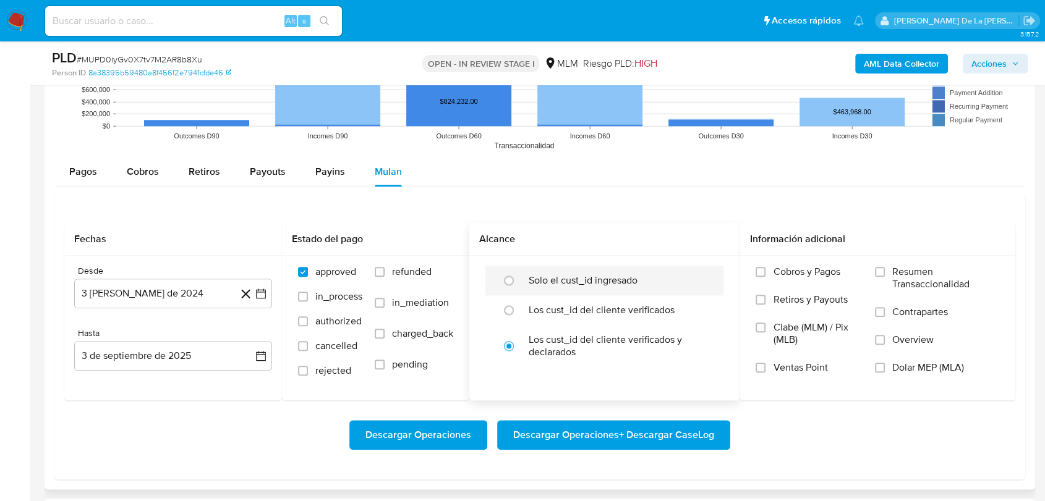
click at [544, 279] on label "Solo el cust_id ingresado" at bounding box center [582, 280] width 109 height 12
click at [519, 279] on input "radio" at bounding box center [509, 281] width 20 height 20
radio input "true"
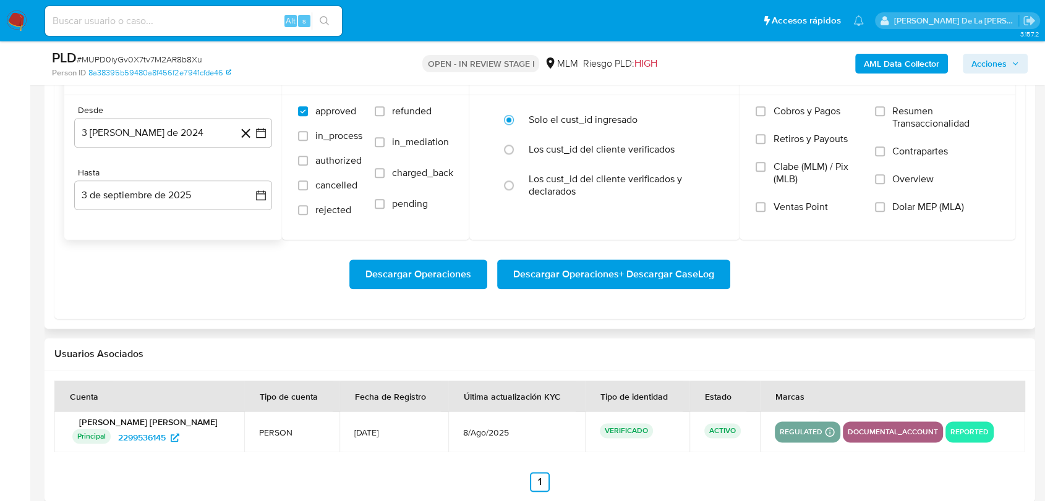
scroll to position [1442, 0]
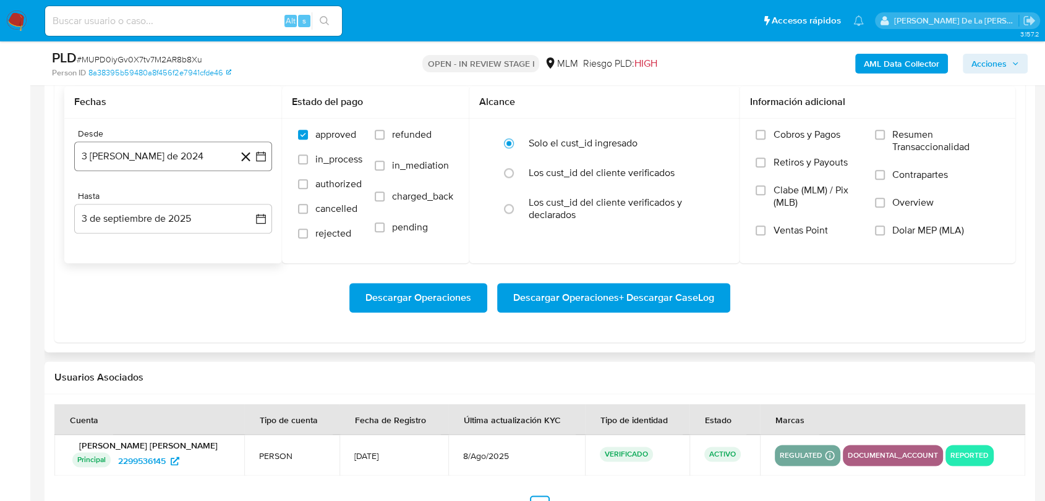
click at [253, 154] on button "3 [PERSON_NAME] de 2024" at bounding box center [173, 157] width 198 height 30
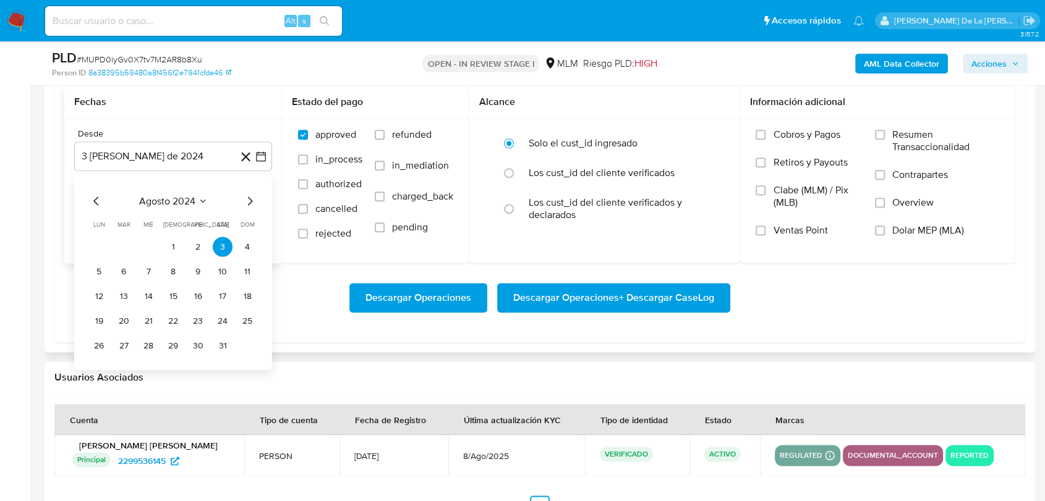
click at [256, 197] on icon "Mes siguiente" at bounding box center [249, 200] width 15 height 15
click at [254, 197] on icon "Mes siguiente" at bounding box center [249, 200] width 15 height 15
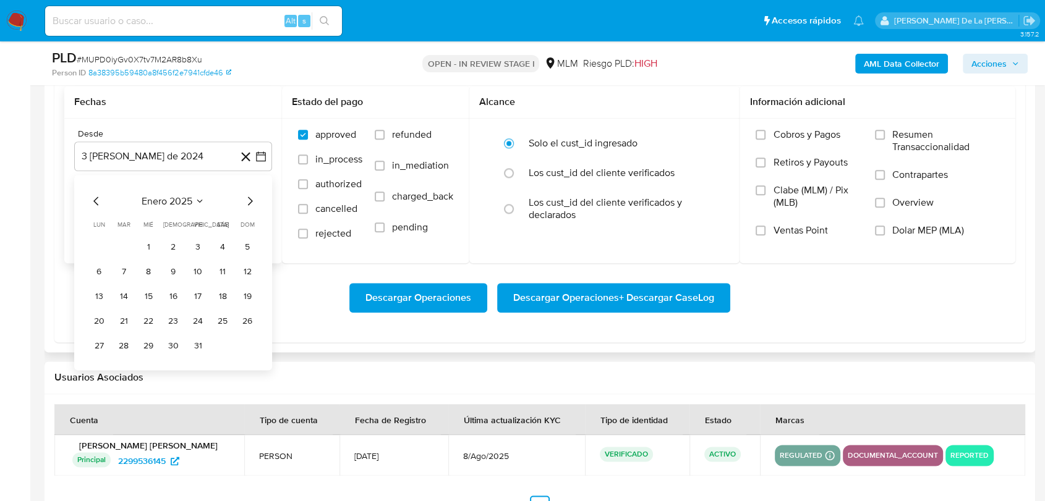
click at [254, 197] on icon "Mes siguiente" at bounding box center [249, 200] width 15 height 15
click at [218, 245] on button "1" at bounding box center [223, 247] width 20 height 20
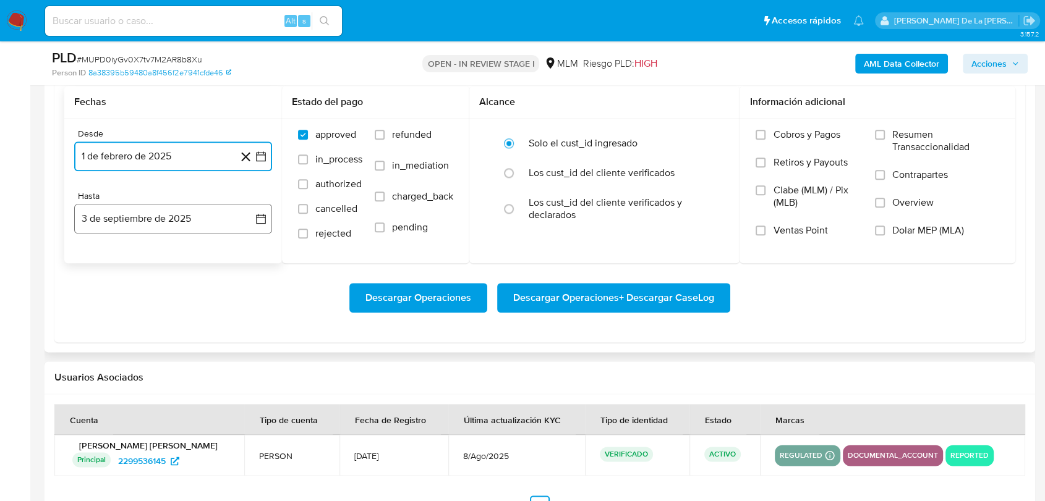
click at [176, 220] on button "3 de septiembre de 2025" at bounding box center [173, 219] width 198 height 30
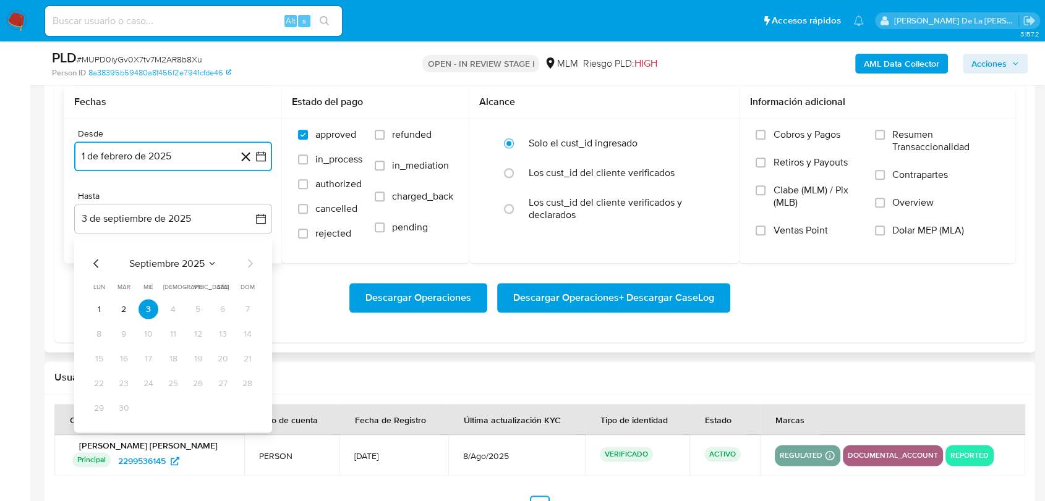
click at [96, 261] on icon "Mes anterior" at bounding box center [96, 263] width 15 height 15
click at [168, 404] on button "31" at bounding box center [173, 408] width 20 height 20
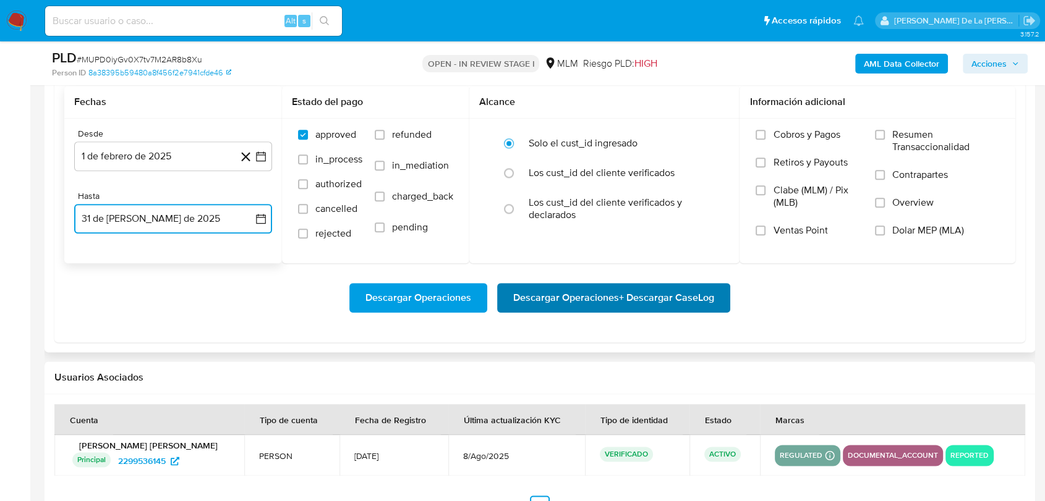
click at [593, 299] on span "Descargar Operaciones + Descargar CaseLog" at bounding box center [613, 297] width 201 height 27
